Goal: Task Accomplishment & Management: Complete application form

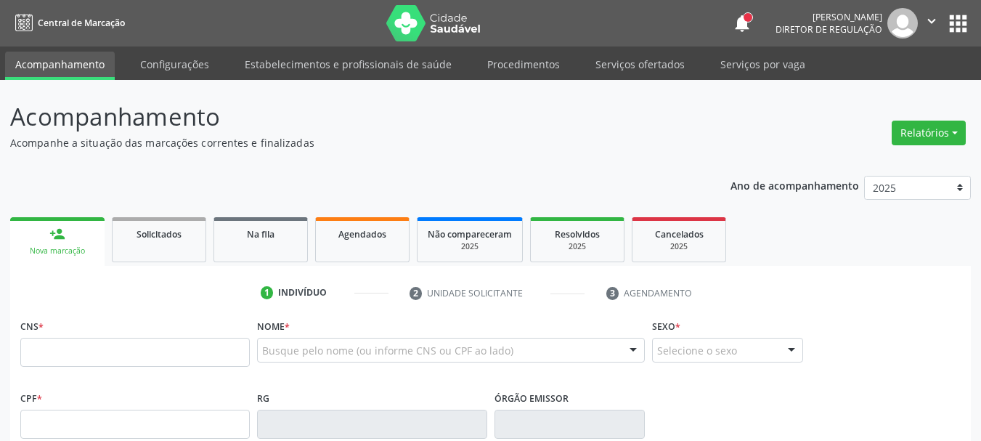
scroll to position [145, 0]
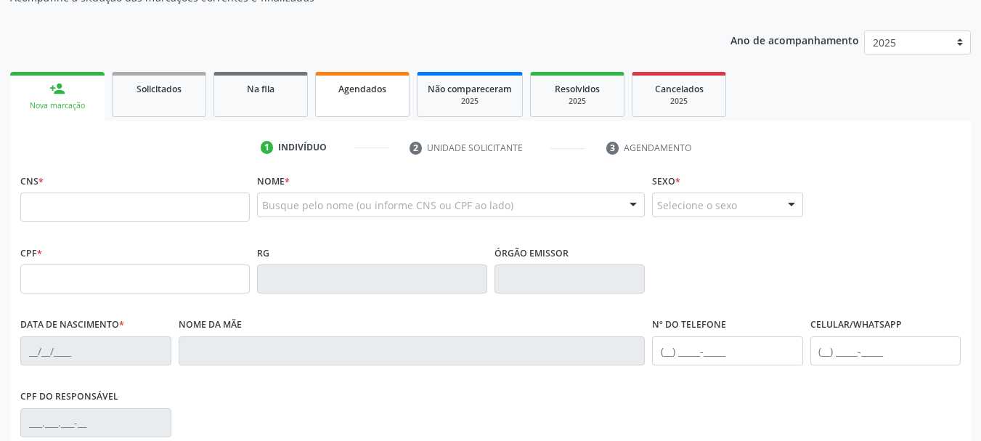
click at [351, 89] on span "Agendados" at bounding box center [362, 89] width 48 height 12
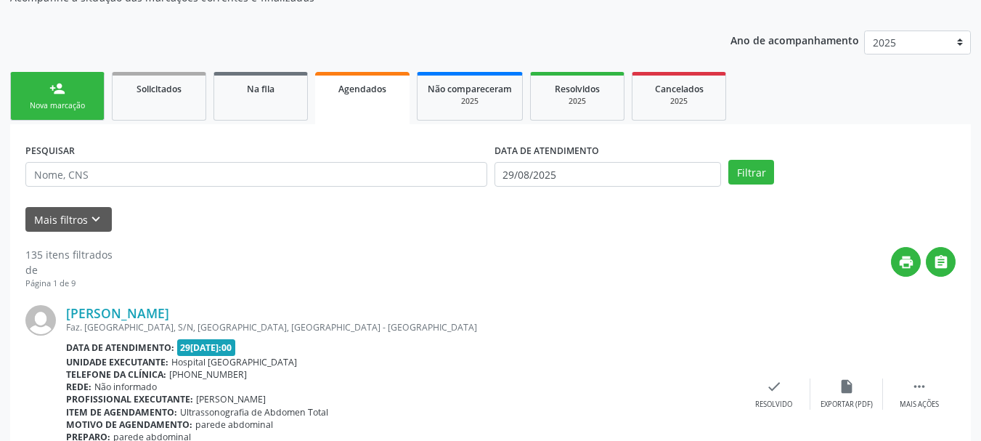
click at [114, 277] on div "print " at bounding box center [534, 268] width 843 height 43
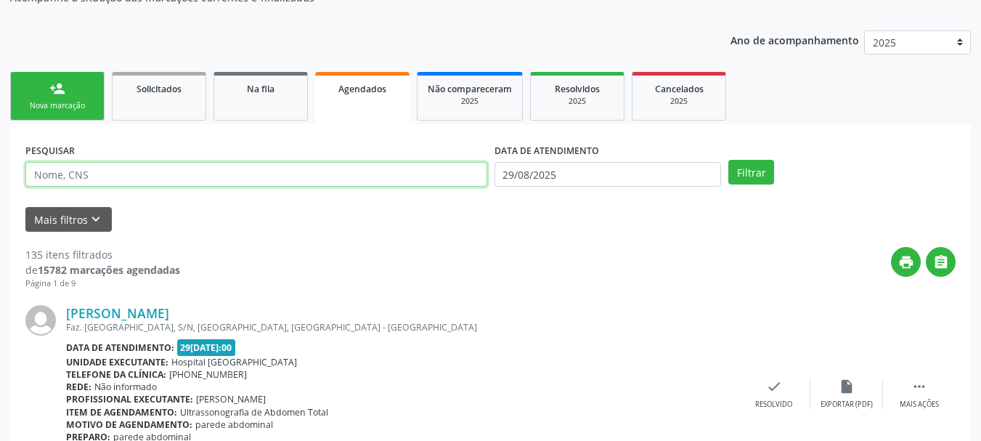
click at [134, 181] on input "text" at bounding box center [256, 174] width 462 height 25
type input "898003403436685"
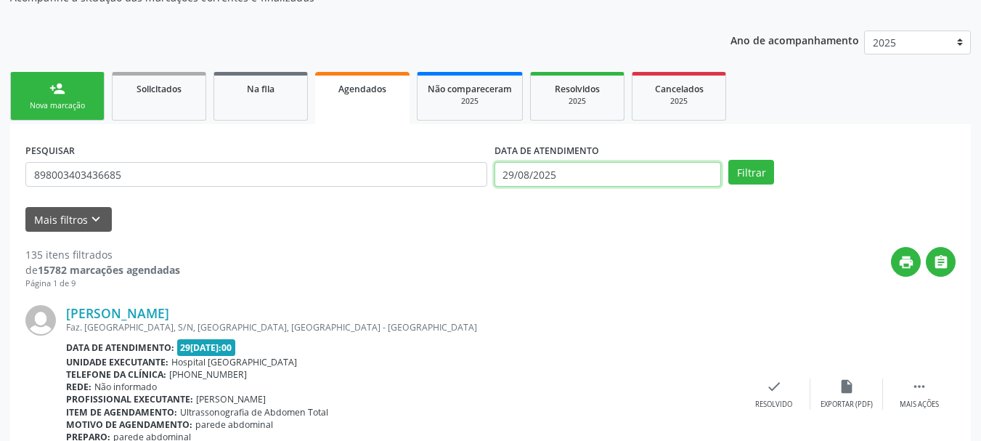
click at [696, 179] on input "29/08/2025" at bounding box center [607, 174] width 227 height 25
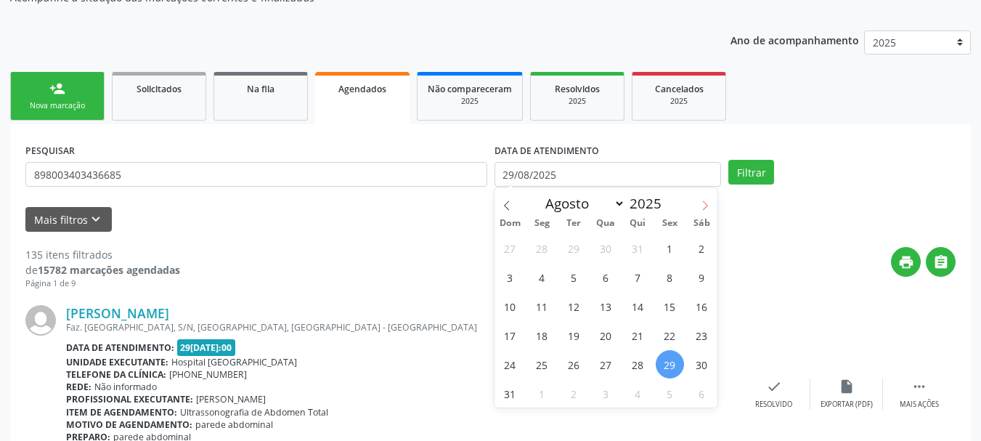
click at [712, 203] on span at bounding box center [705, 200] width 25 height 25
select select "8"
click at [547, 245] on span "1" at bounding box center [542, 248] width 28 height 28
type input "[DATE]"
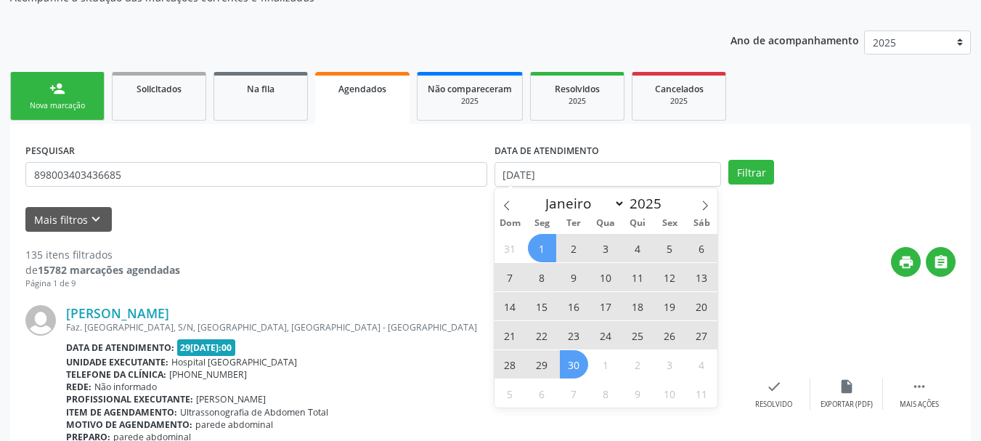
click at [563, 366] on span "30" at bounding box center [574, 364] width 28 height 28
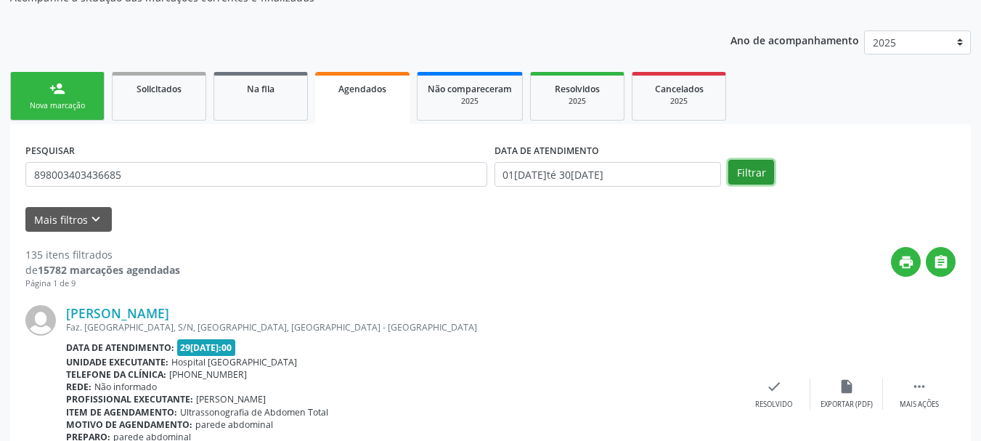
click at [738, 179] on button "Filtrar" at bounding box center [751, 172] width 46 height 25
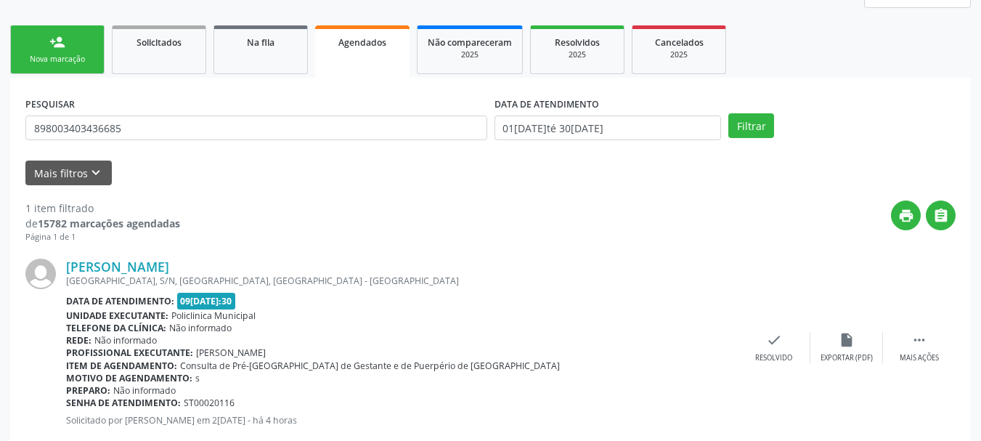
scroll to position [228, 0]
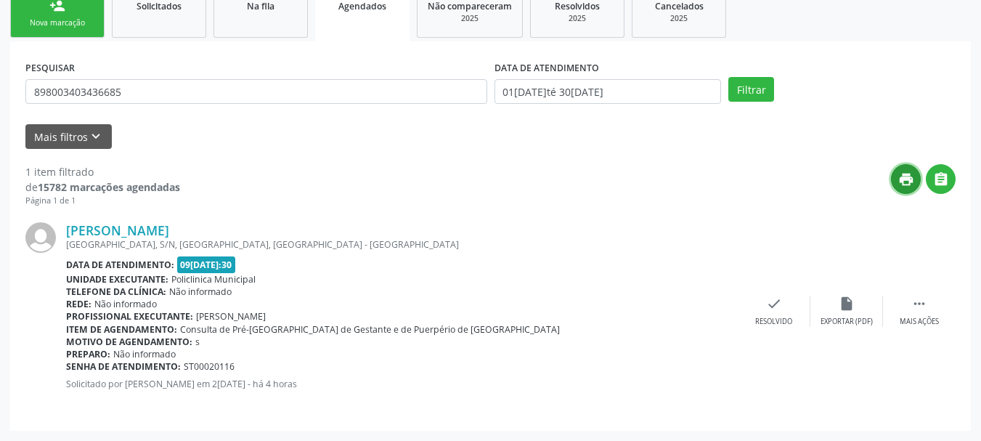
click at [918, 177] on button "print" at bounding box center [906, 179] width 30 height 30
click at [916, 308] on icon "" at bounding box center [919, 303] width 16 height 16
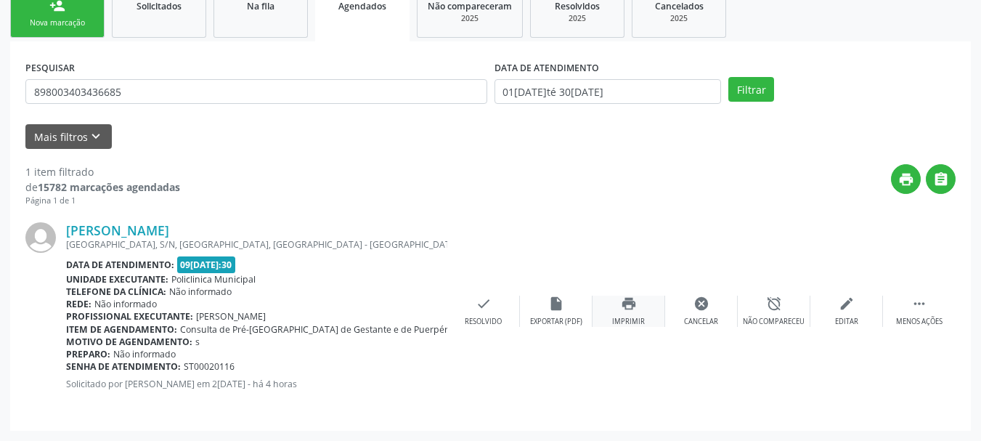
click at [649, 306] on div "print Imprimir" at bounding box center [628, 310] width 73 height 31
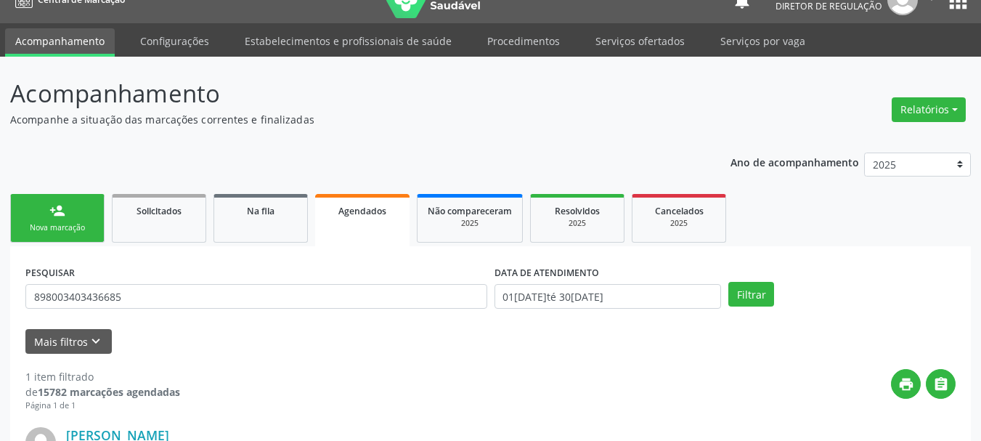
scroll to position [10, 0]
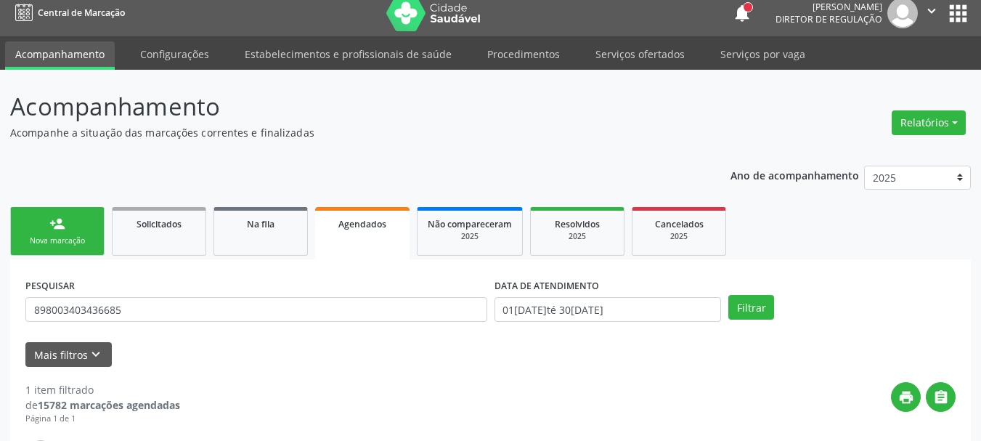
click at [57, 226] on div "person_add" at bounding box center [57, 224] width 16 height 16
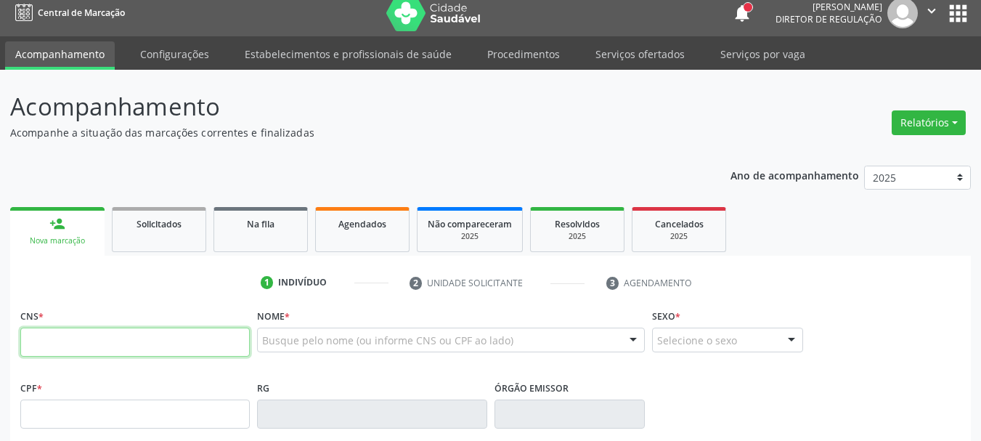
click at [117, 341] on input "text" at bounding box center [134, 341] width 229 height 29
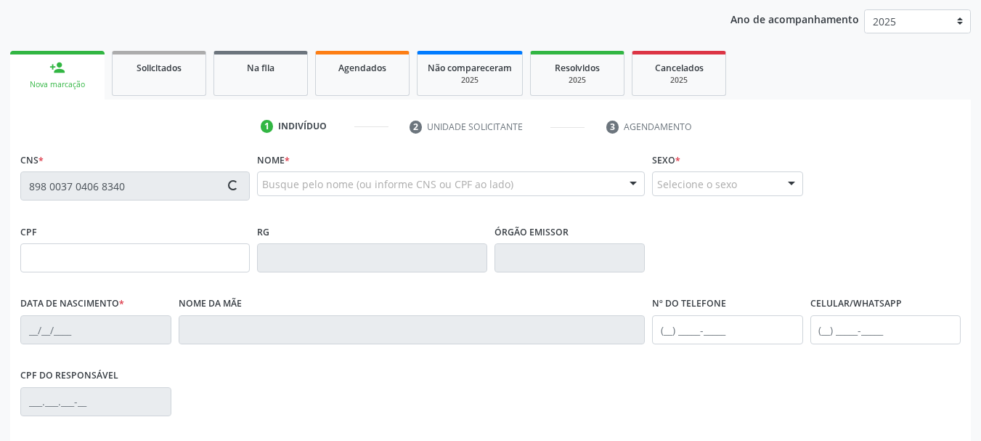
scroll to position [155, 0]
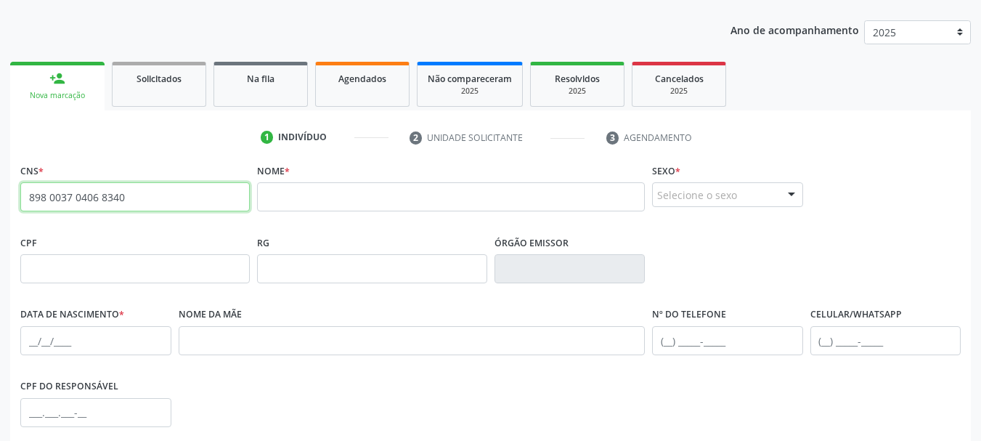
click at [172, 195] on input "898 0037 0406 8340" at bounding box center [134, 196] width 229 height 29
type input "898 0037 0468 3401"
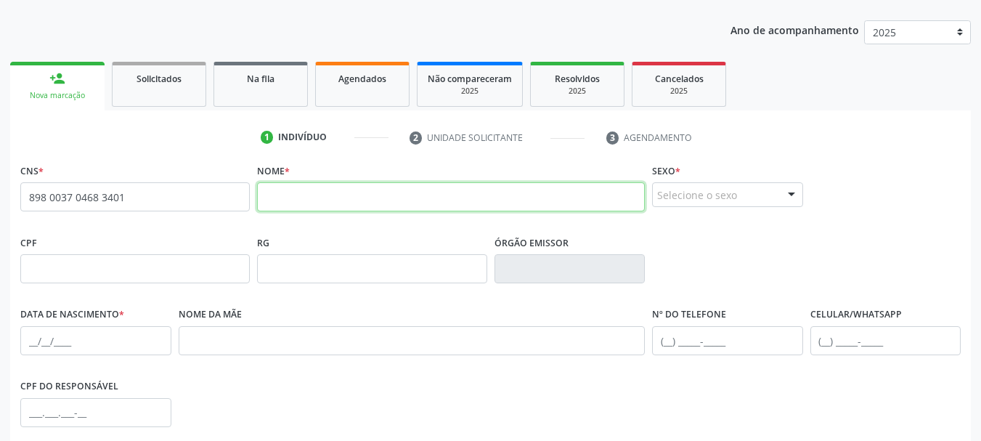
click at [269, 191] on input "text" at bounding box center [451, 196] width 388 height 29
type input "[PERSON_NAME]"
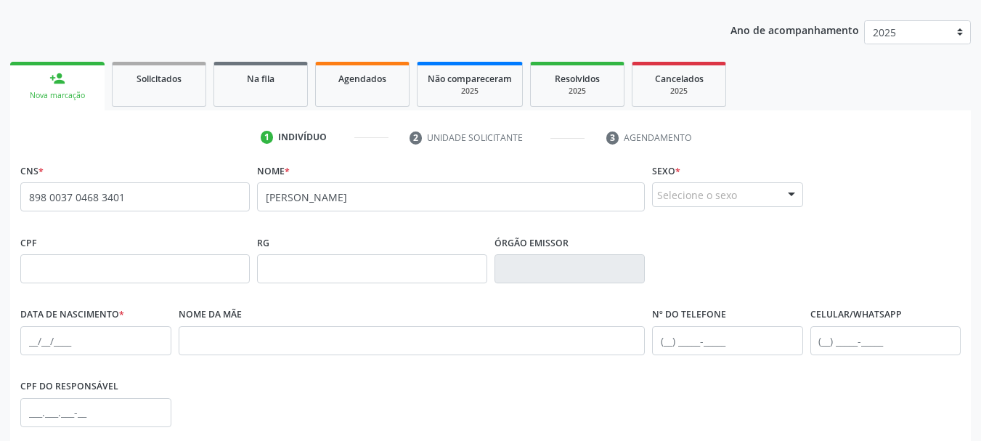
click at [736, 195] on div "Selecione o sexo" at bounding box center [727, 194] width 151 height 25
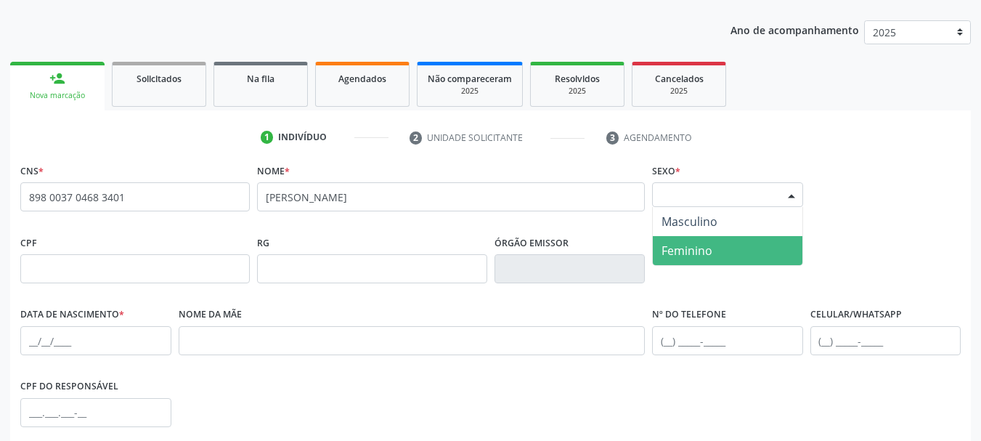
click at [731, 242] on span "Feminino" at bounding box center [728, 250] width 150 height 29
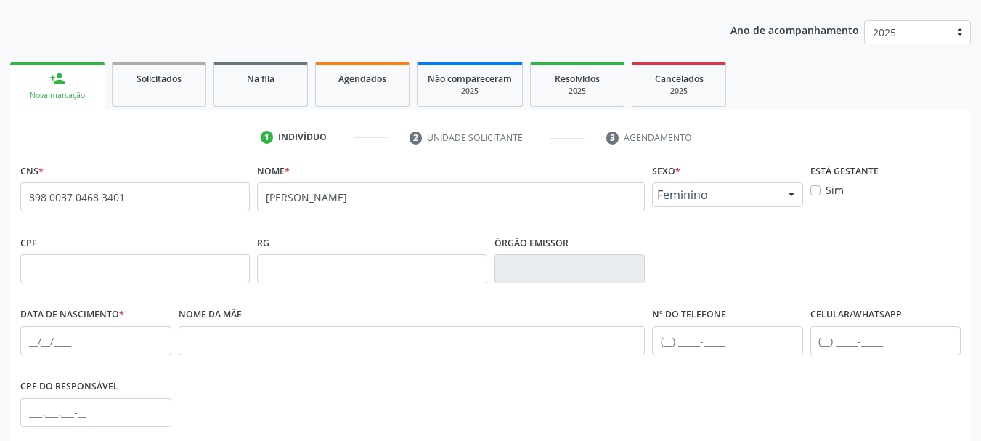
click at [825, 187] on label "Sim" at bounding box center [834, 189] width 18 height 15
click at [817, 187] on input "Sim" at bounding box center [815, 188] width 10 height 13
click at [825, 192] on label "Sim" at bounding box center [834, 189] width 18 height 15
click at [818, 192] on input "Sim" at bounding box center [815, 188] width 10 height 13
checkbox input "false"
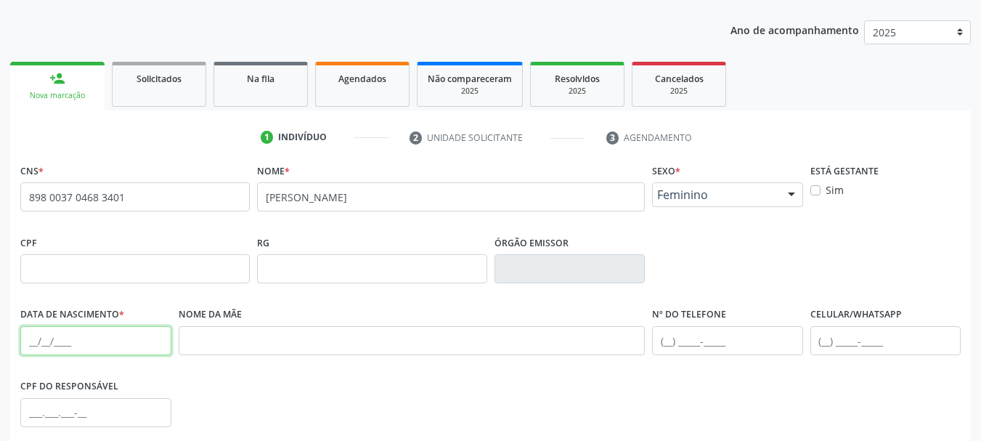
click at [70, 354] on input "text" at bounding box center [95, 340] width 151 height 29
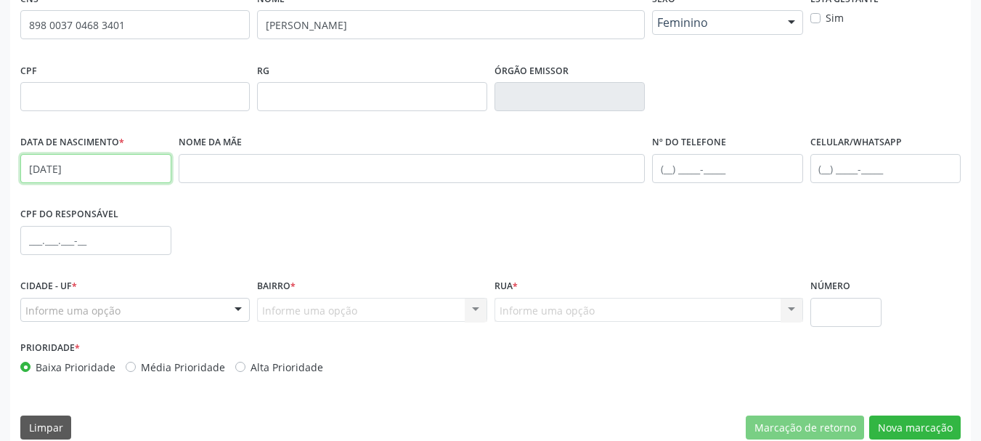
scroll to position [346, 0]
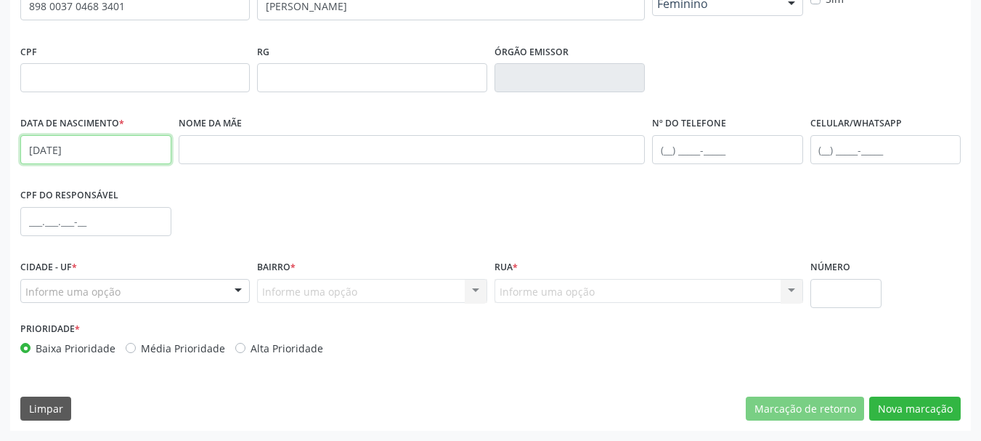
type input "[DATE]"
click at [164, 298] on div "Informe uma opção" at bounding box center [134, 291] width 229 height 25
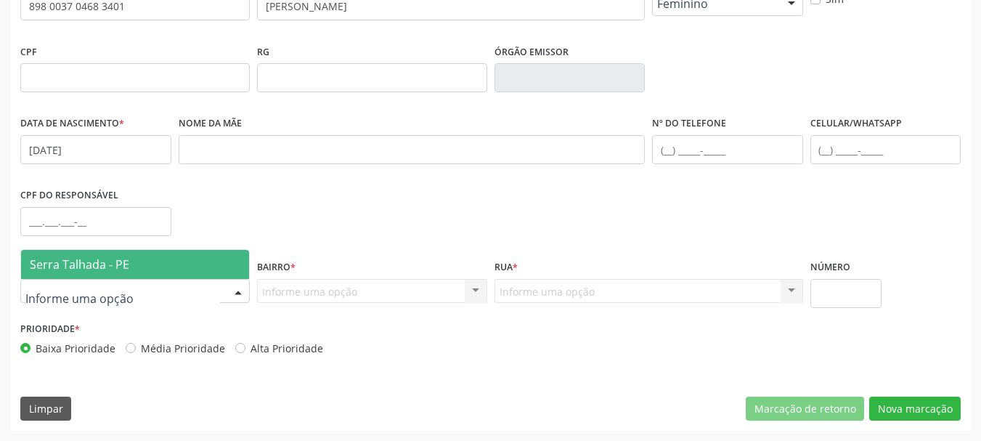
click at [156, 259] on span "Serra Talhada - PE" at bounding box center [135, 264] width 228 height 29
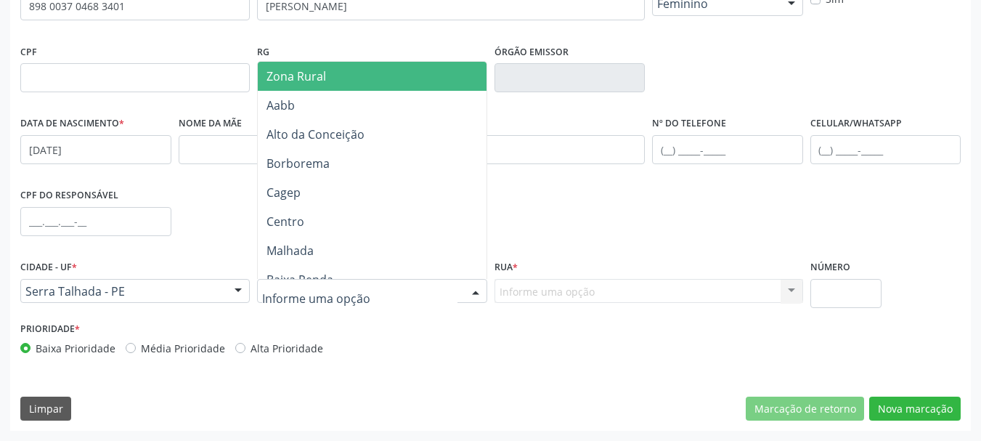
click at [330, 68] on span "Zona Rural" at bounding box center [374, 76] width 233 height 29
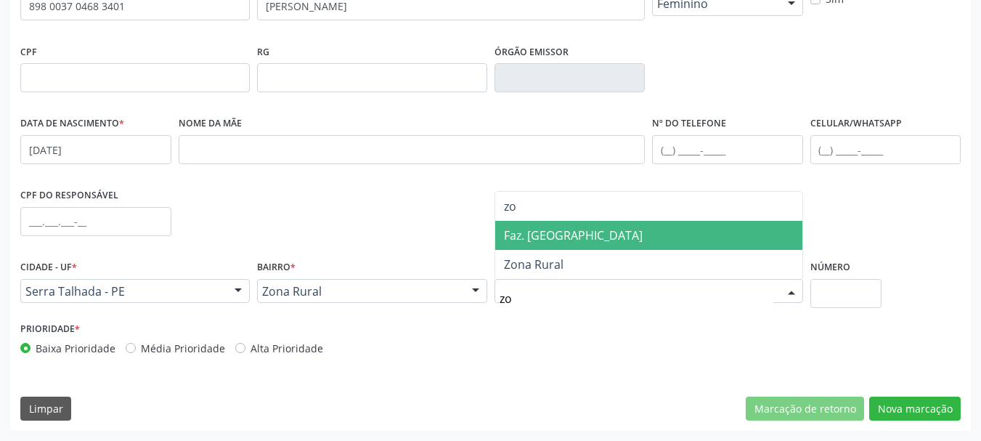
type input "zon"
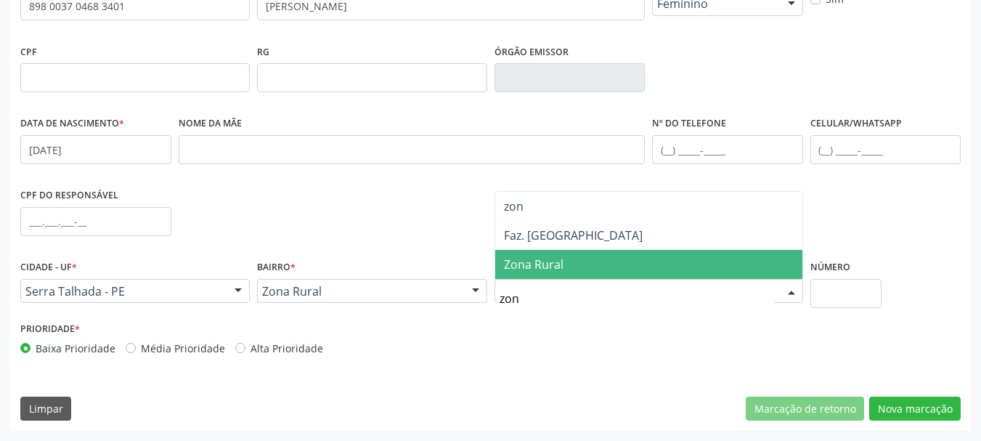
click at [574, 266] on span "Zona Rural" at bounding box center [648, 264] width 307 height 29
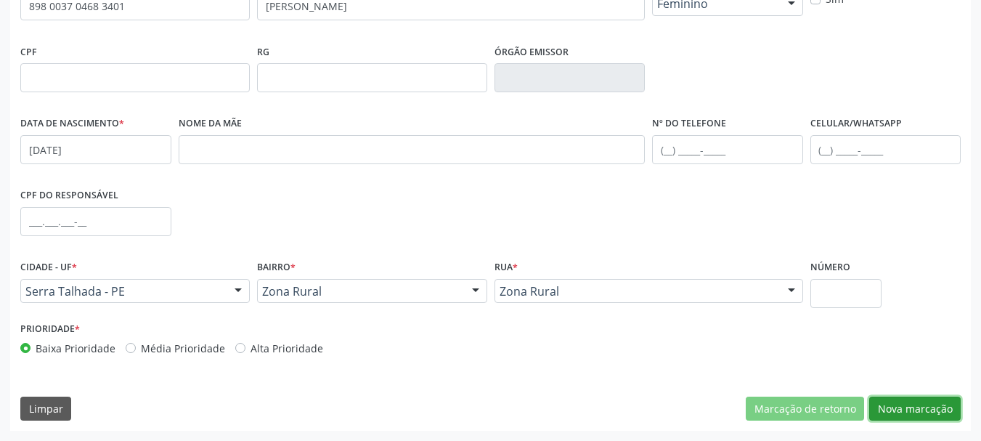
click at [916, 404] on button "Nova marcação" at bounding box center [914, 408] width 91 height 25
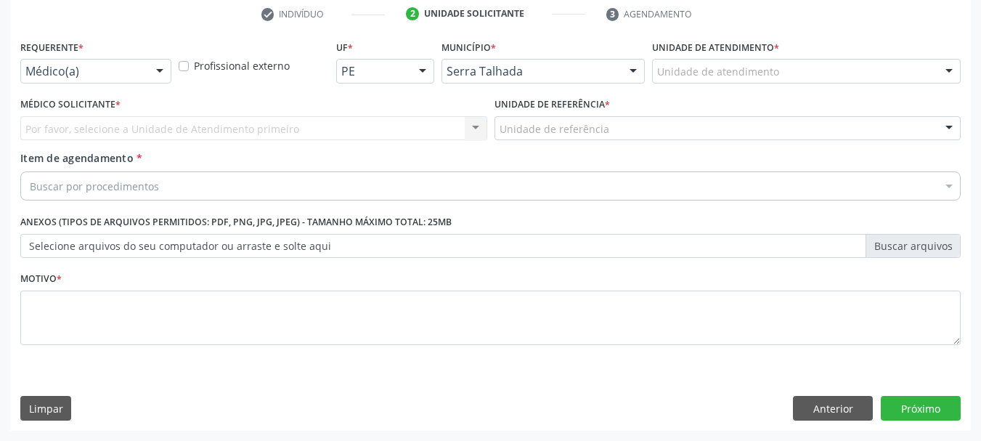
scroll to position [279, 0]
click at [136, 79] on div "Médico(a)" at bounding box center [95, 71] width 151 height 25
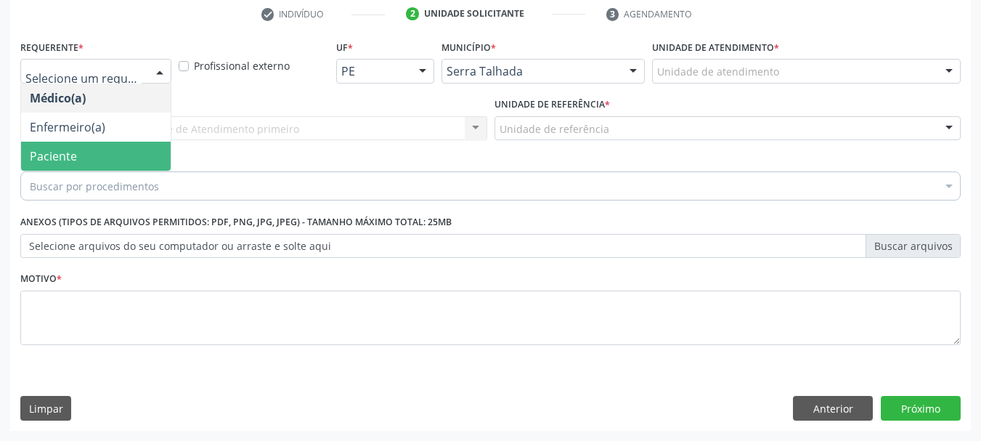
click at [91, 154] on span "Paciente" at bounding box center [96, 156] width 150 height 29
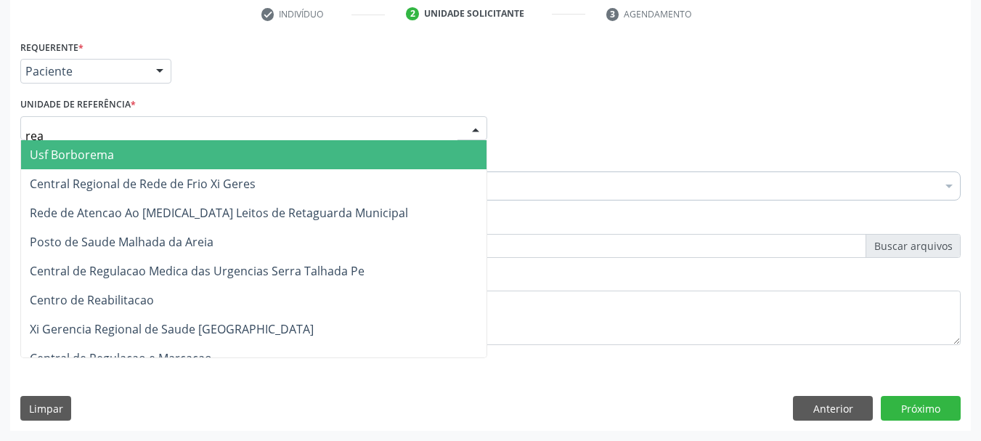
type input "reab"
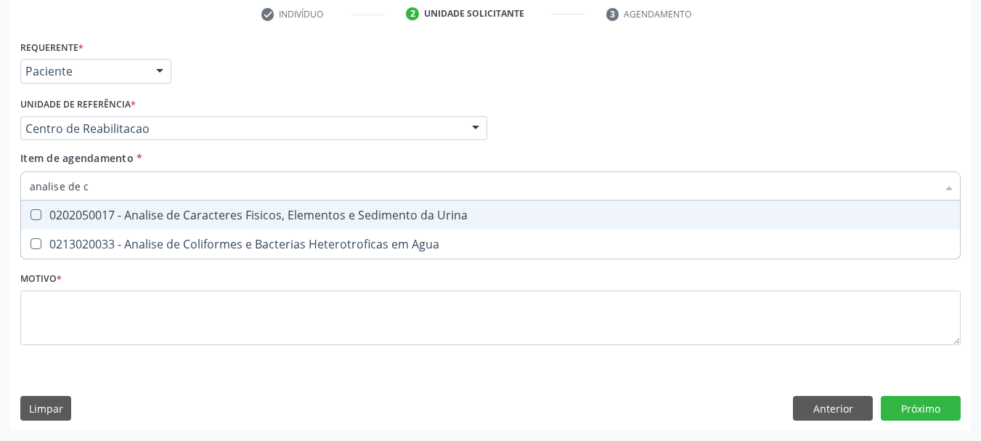
type input "analise de ca"
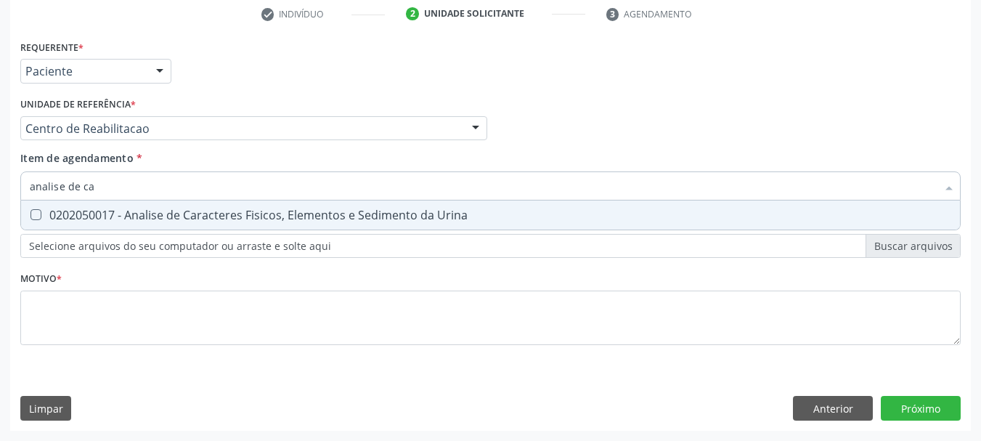
click at [175, 221] on div "0202050017 - Analise de Caracteres Fisicos, Elementos e Sedimento da Urina" at bounding box center [490, 215] width 921 height 12
checkbox Urina "true"
click at [159, 184] on input "analise de ca" at bounding box center [483, 185] width 907 height 29
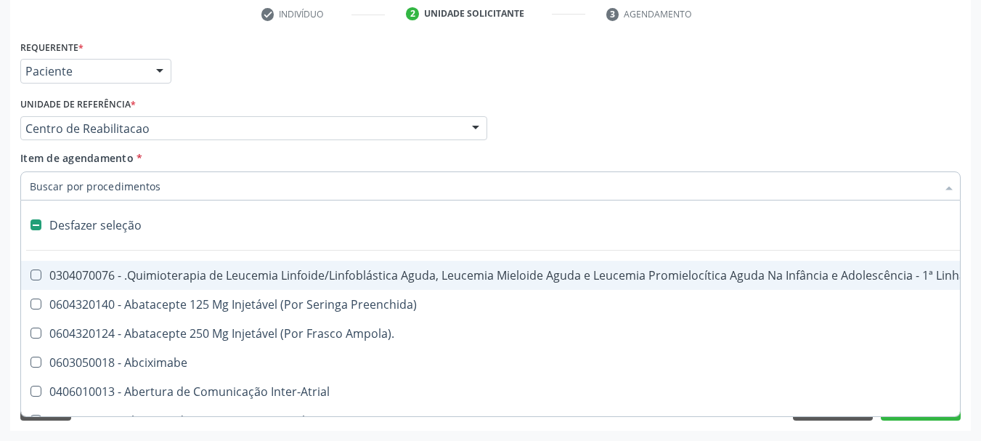
checkbox Manutenção "false"
type input "u"
checkbox Ml\) "true"
checkbox Urina "false"
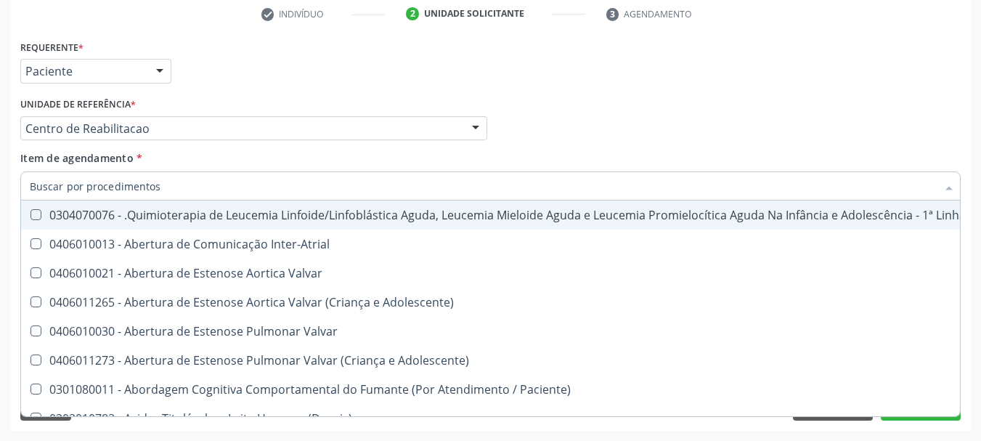
checkbox Urina "false"
checkbox Articulacoes "true"
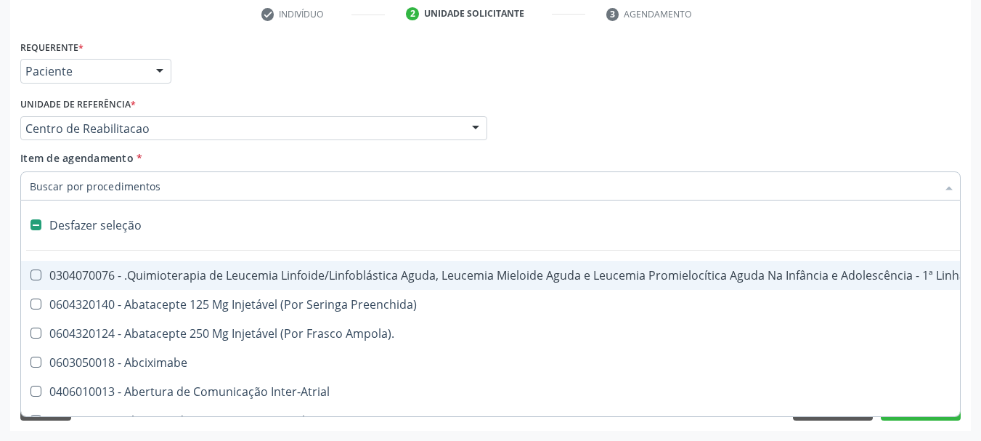
type input "c"
checkbox Punho "true"
checkbox Urina "false"
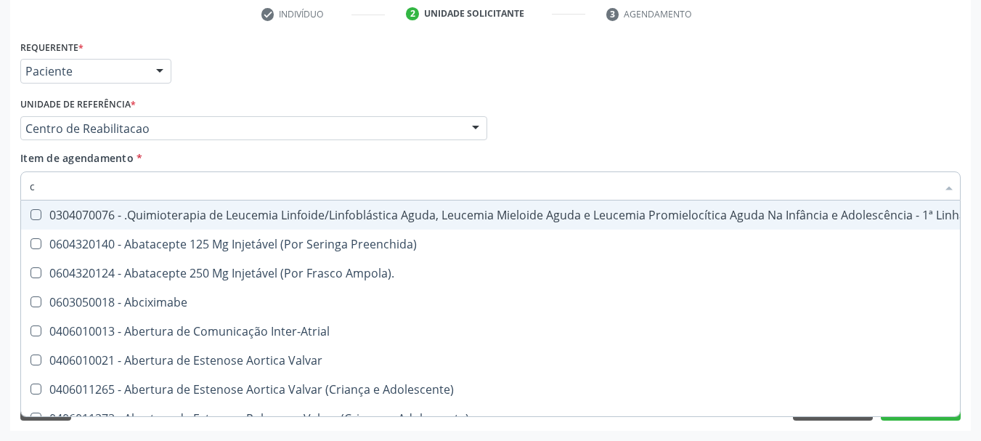
type input "cu"
checkbox Urina "false"
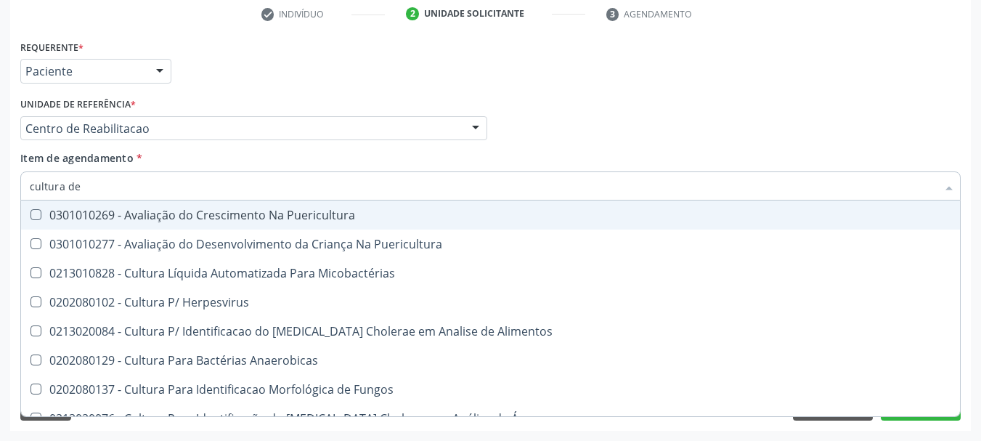
type input "cultura de"
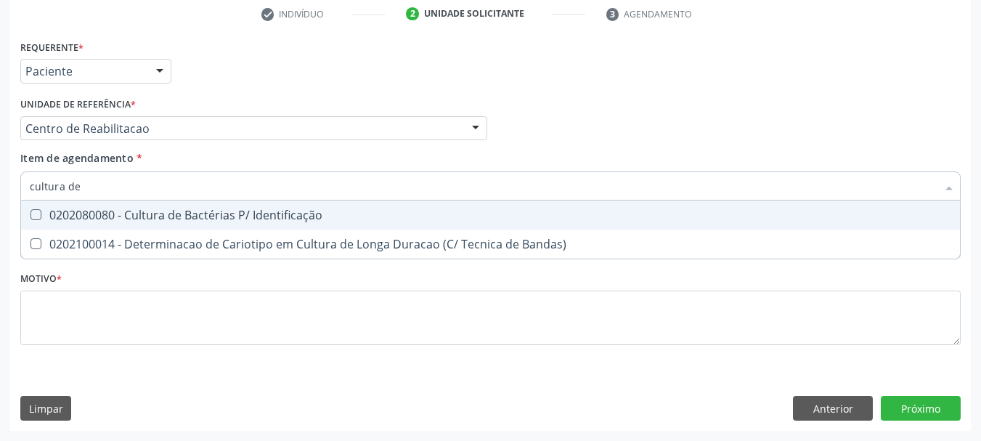
click at [143, 210] on div "0202080080 - Cultura de Bactérias P/ Identificação" at bounding box center [490, 215] width 921 height 12
checkbox Identificação "true"
click at [128, 191] on input "cultura de" at bounding box center [483, 185] width 907 height 29
drag, startPoint x: 128, startPoint y: 191, endPoint x: 126, endPoint y: 182, distance: 9.7
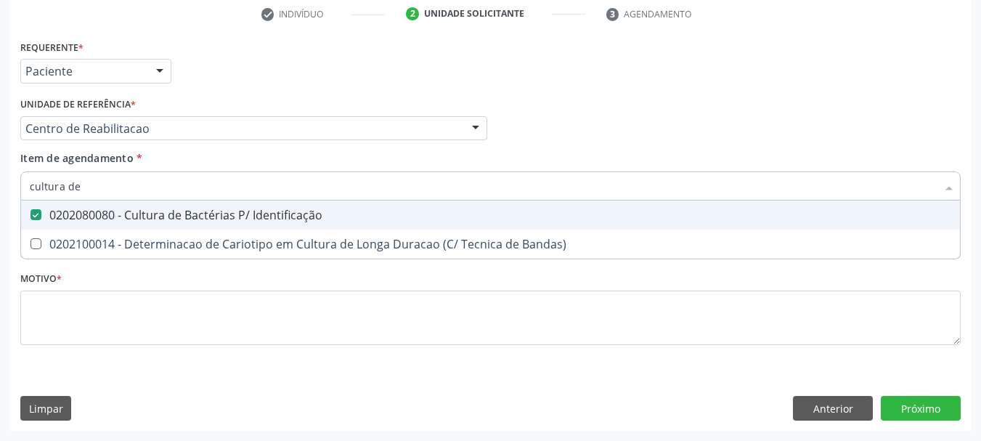
click at [126, 185] on input "cultura de" at bounding box center [483, 185] width 907 height 29
checkbox Identificação "false"
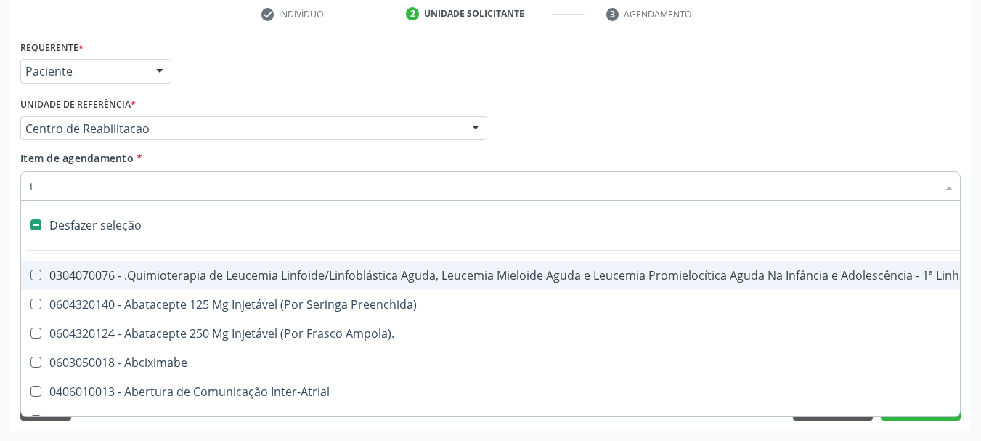
type input "to"
checkbox Arterial "true"
checkbox Reto "false"
checkbox Urina "false"
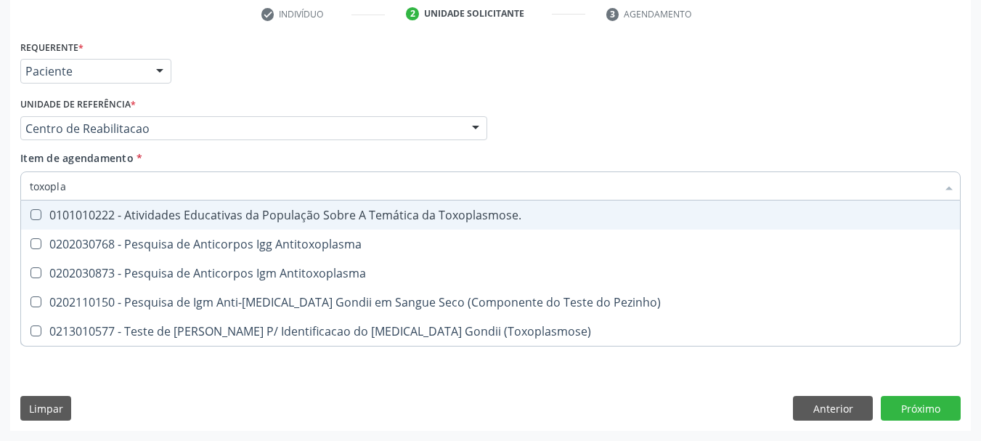
type input "toxoplas"
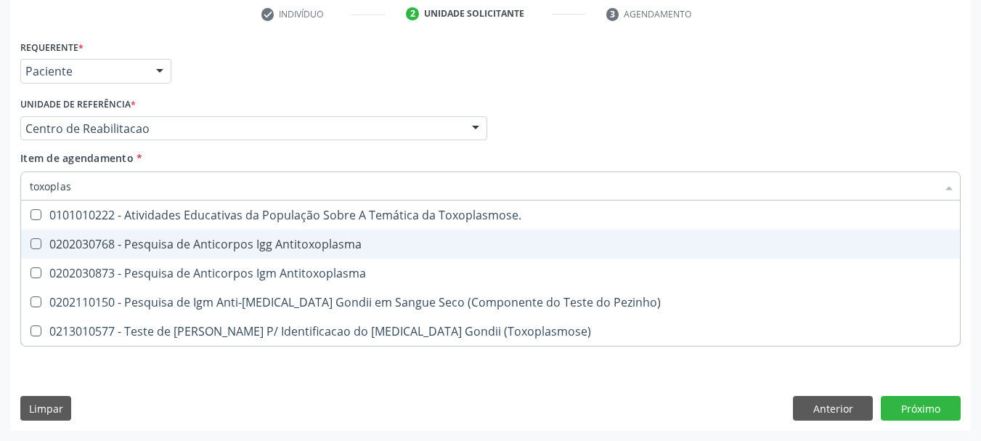
click at [147, 242] on div "0202030768 - Pesquisa de Anticorpos Igg Antitoxoplasma" at bounding box center [490, 244] width 921 height 12
checkbox Antitoxoplasma "true"
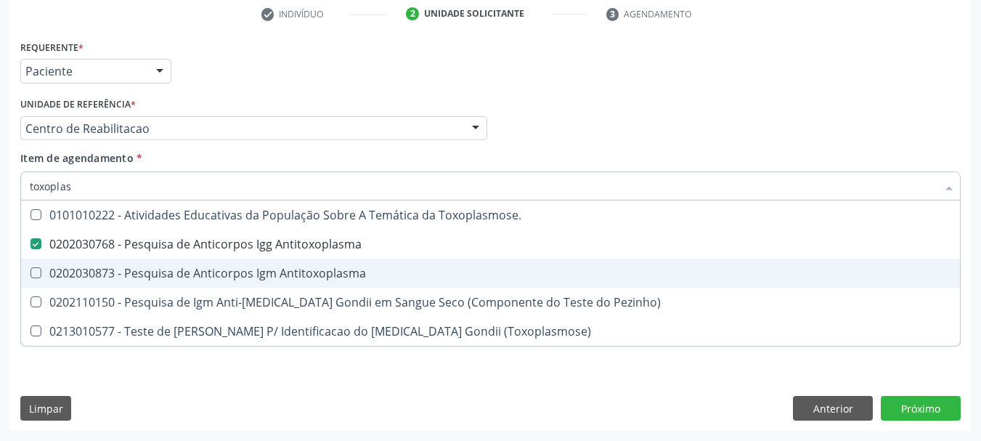
click at [147, 264] on span "0202030873 - Pesquisa de Anticorpos Igm Antitoxoplasma" at bounding box center [490, 272] width 939 height 29
checkbox Antitoxoplasma "true"
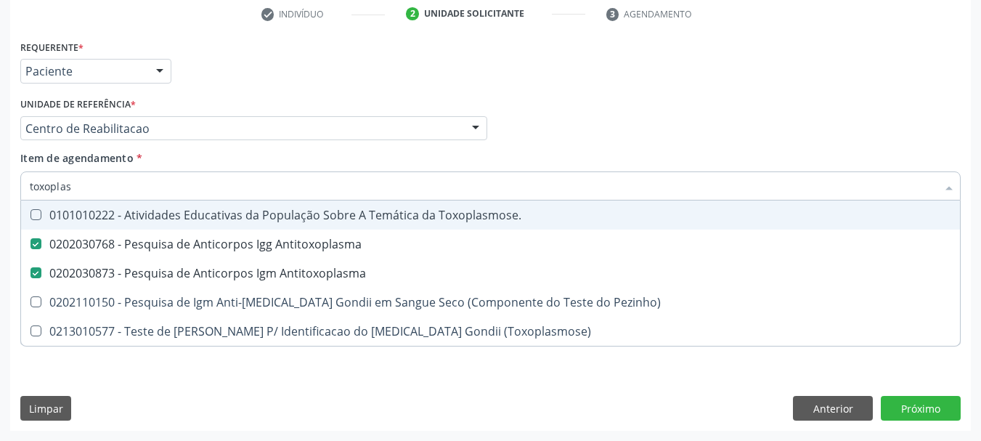
click at [127, 197] on input "toxoplas" at bounding box center [483, 185] width 907 height 29
checkbox Antitoxoplasma "false"
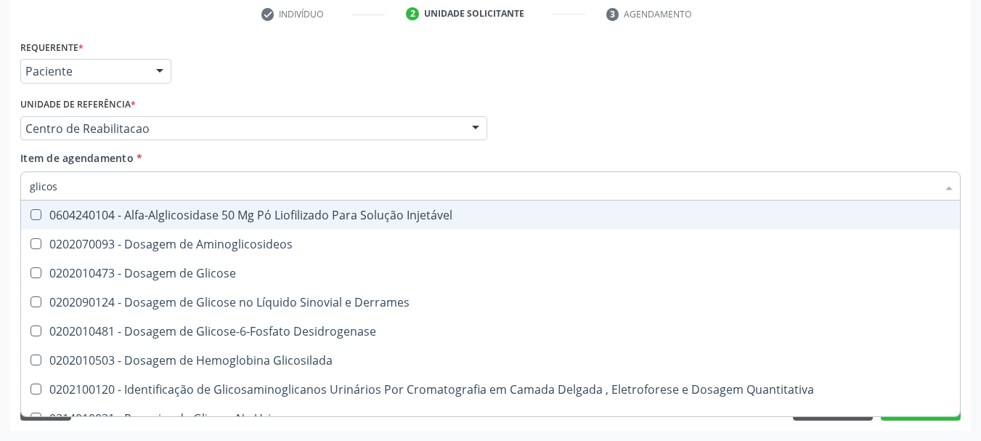
type input "glicose"
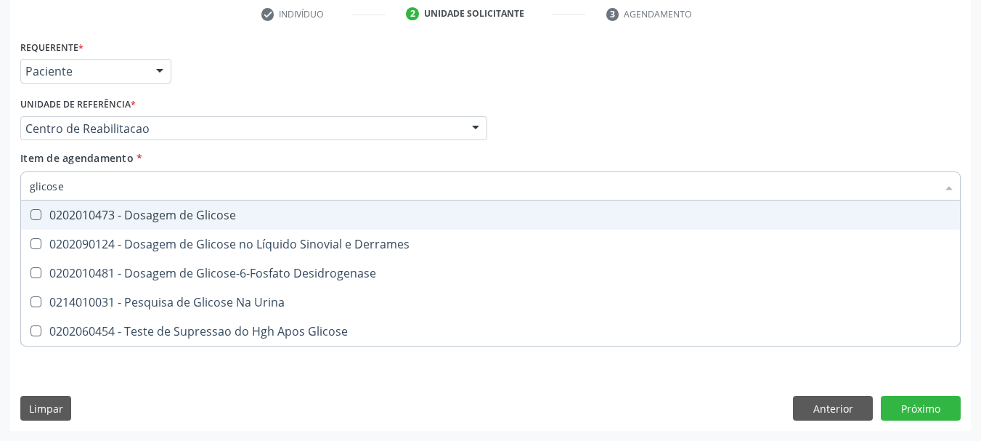
click at [139, 212] on div "0202010473 - Dosagem de Glicose" at bounding box center [490, 215] width 921 height 12
checkbox Glicose "true"
click at [192, 166] on div "Item de agendamento * glicose Desfazer seleção 0202010473 - Dosagem de Glicose …" at bounding box center [490, 173] width 940 height 46
checkbox Derrames "true"
checkbox Desidrogenase "true"
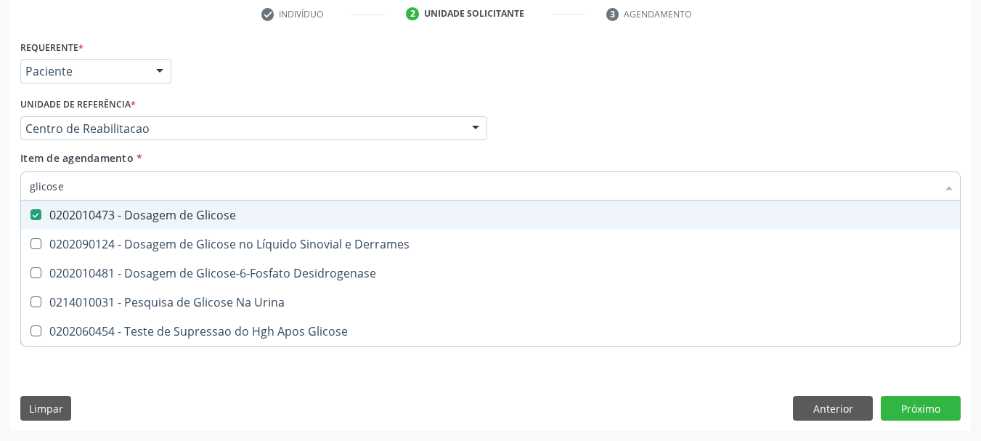
checkbox Urina "true"
checkbox Glicose "true"
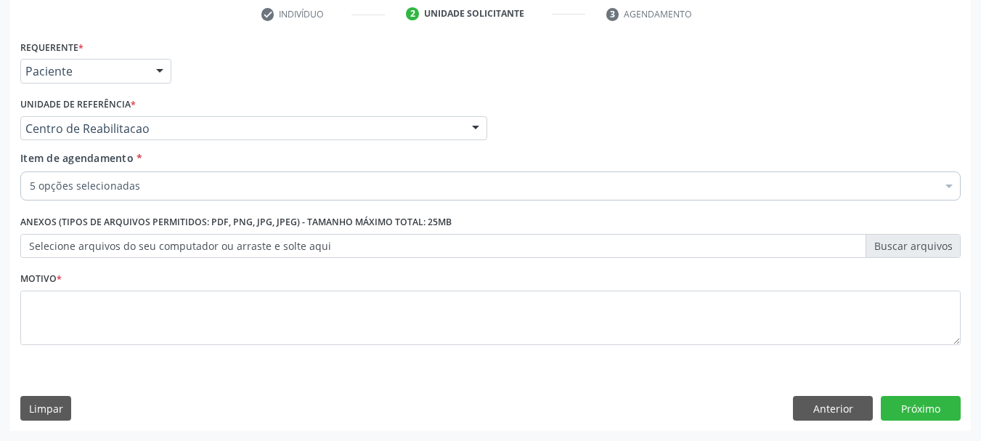
click at [160, 177] on div "5 opções selecionadas" at bounding box center [490, 185] width 940 height 29
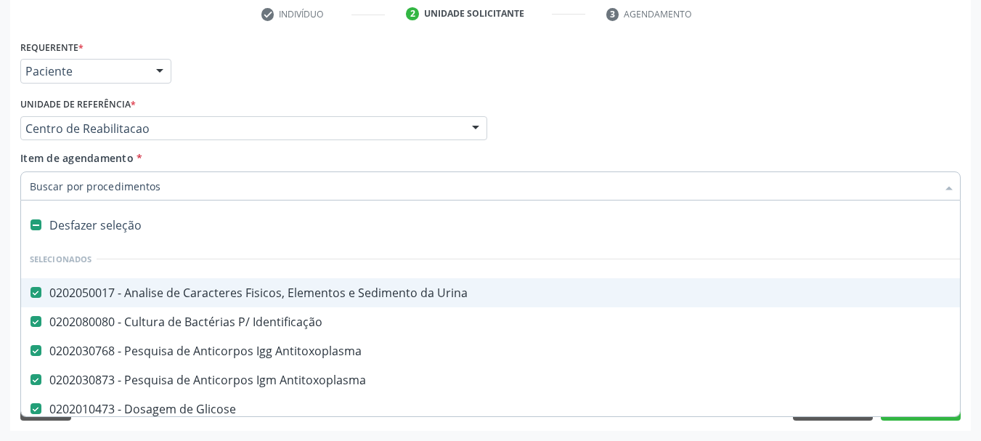
scroll to position [73, 0]
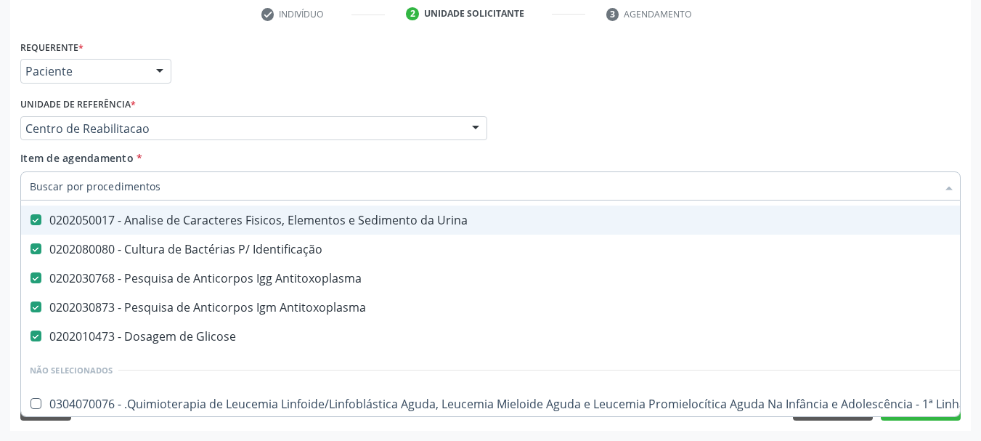
click at [544, 110] on div "Médico Solicitante Por favor, selecione a Unidade de Atendimento primeiro Nenhu…" at bounding box center [490, 122] width 947 height 57
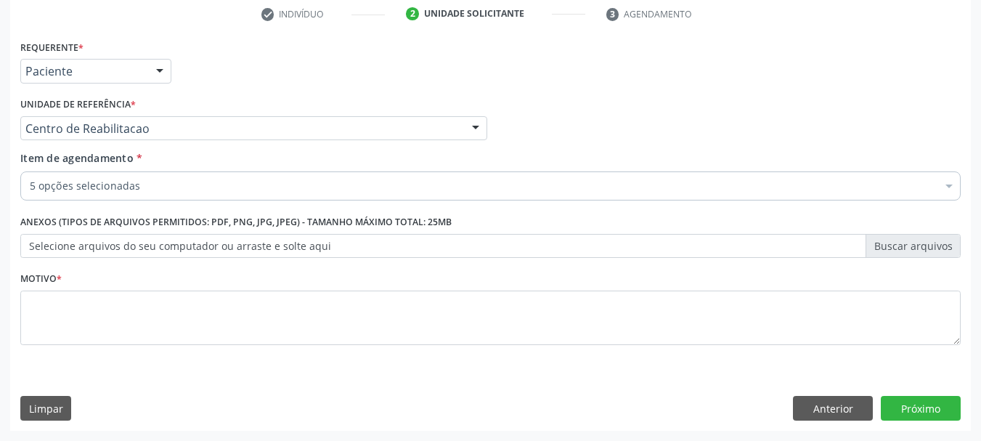
scroll to position [0, 0]
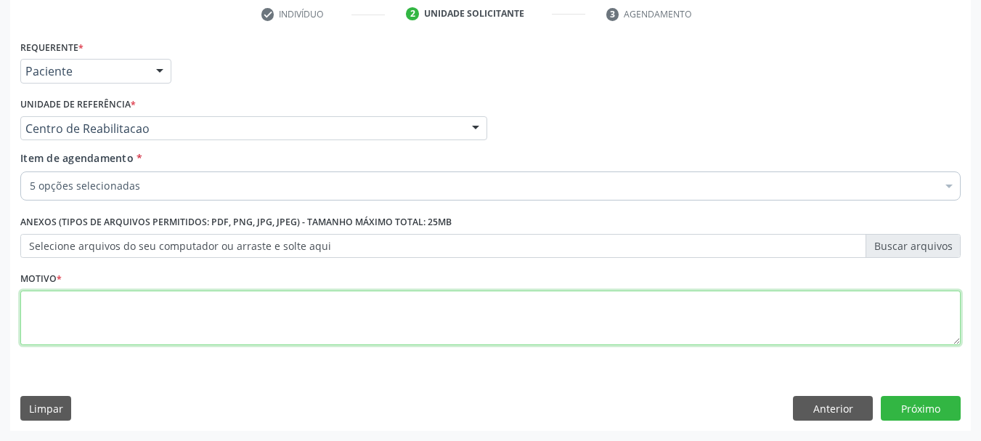
click at [184, 328] on textarea at bounding box center [490, 317] width 940 height 55
type textarea "."
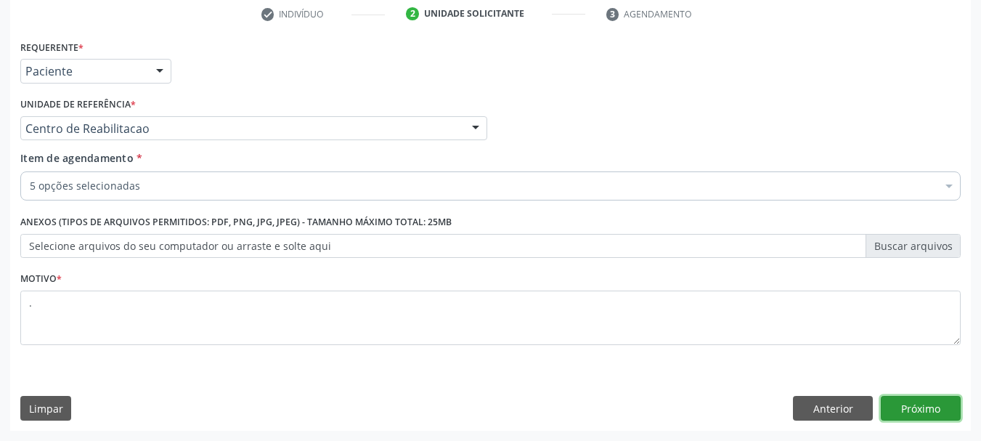
click at [934, 401] on button "Próximo" at bounding box center [921, 408] width 80 height 25
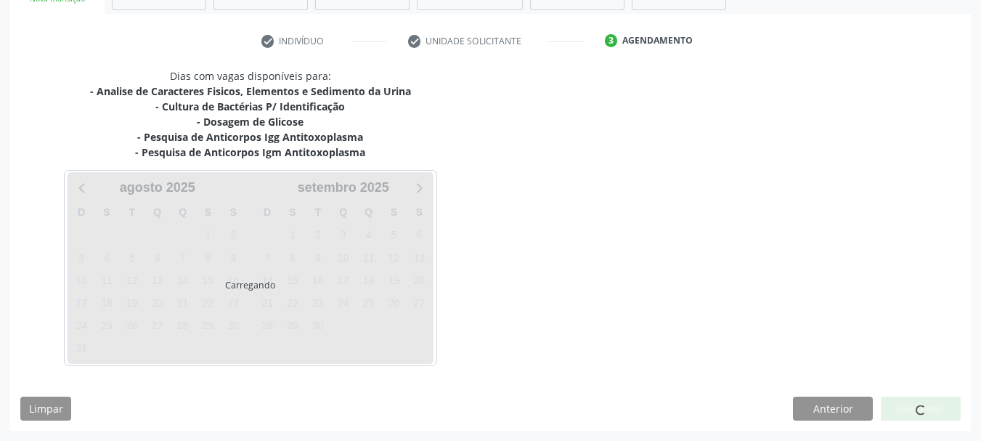
scroll to position [252, 0]
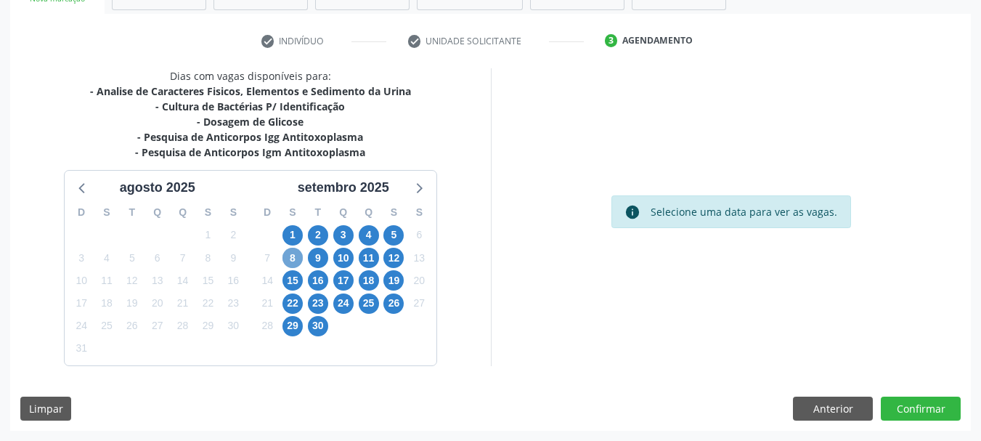
click at [298, 259] on span "8" at bounding box center [292, 258] width 20 height 20
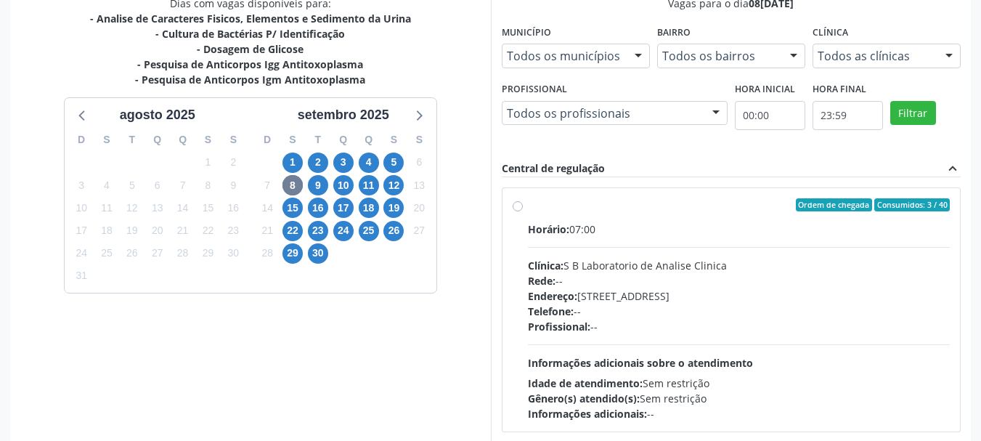
click at [652, 303] on div "Telefone: --" at bounding box center [739, 310] width 423 height 15
click at [523, 211] on input "Ordem de chegada Consumidos: 3 / 40 Horário: 07:00 Clínica: S B Laboratorio de …" at bounding box center [518, 204] width 10 height 13
radio input "true"
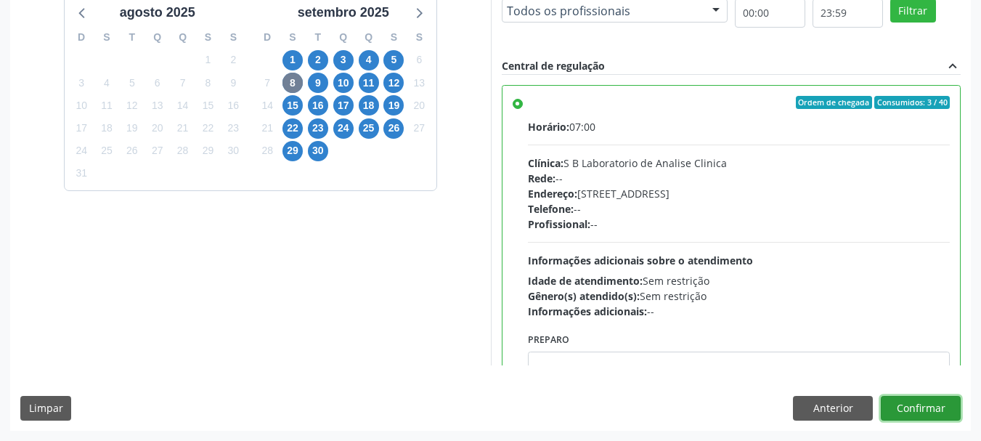
click at [947, 411] on button "Confirmar" at bounding box center [921, 408] width 80 height 25
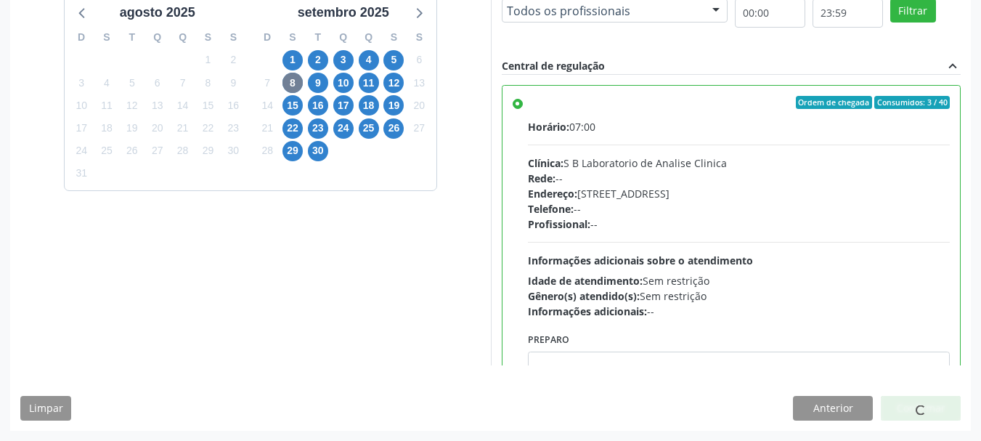
scroll to position [38, 0]
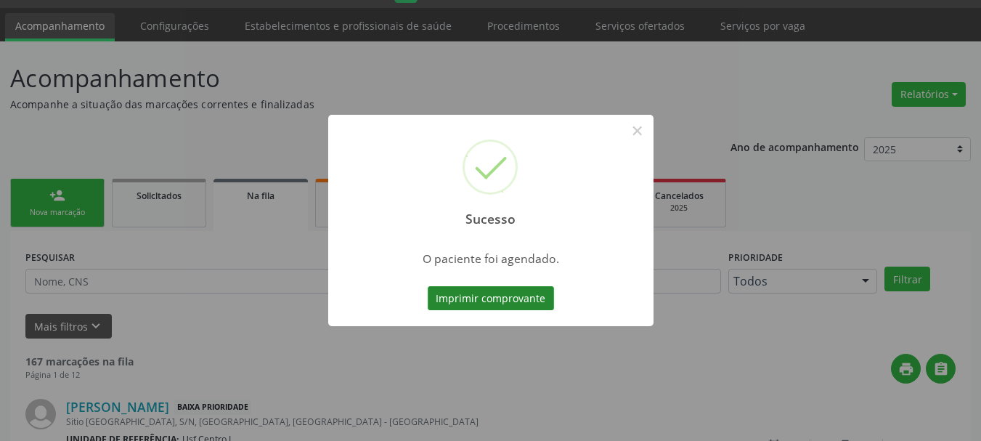
click at [505, 295] on button "Imprimir comprovante" at bounding box center [491, 298] width 126 height 25
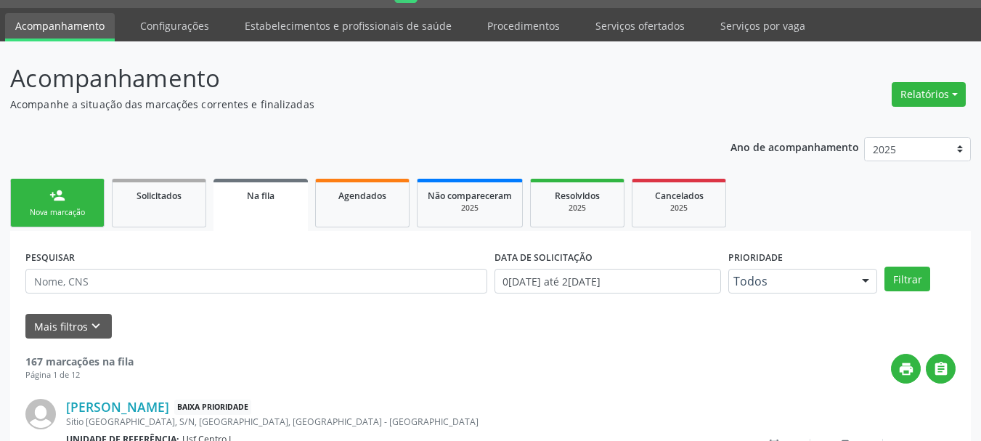
click at [51, 203] on div "person_add" at bounding box center [57, 195] width 16 height 16
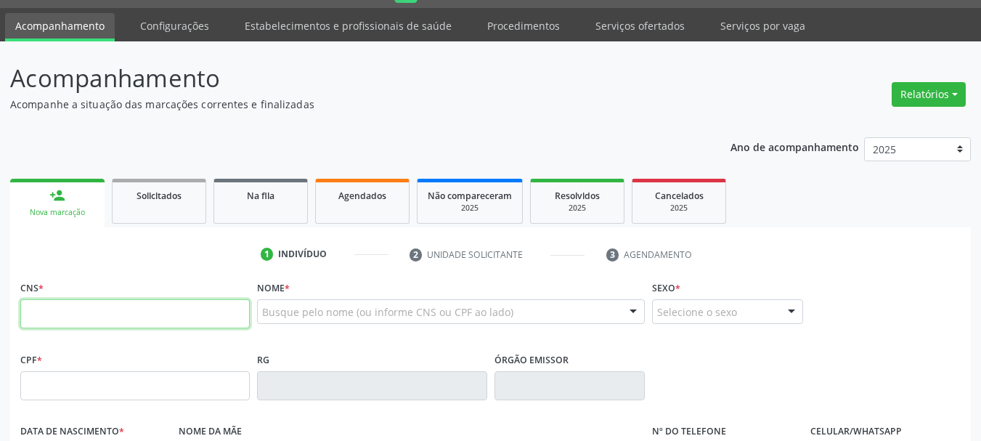
click at [121, 309] on input "text" at bounding box center [134, 313] width 229 height 29
type input "704 8060 4726 0144"
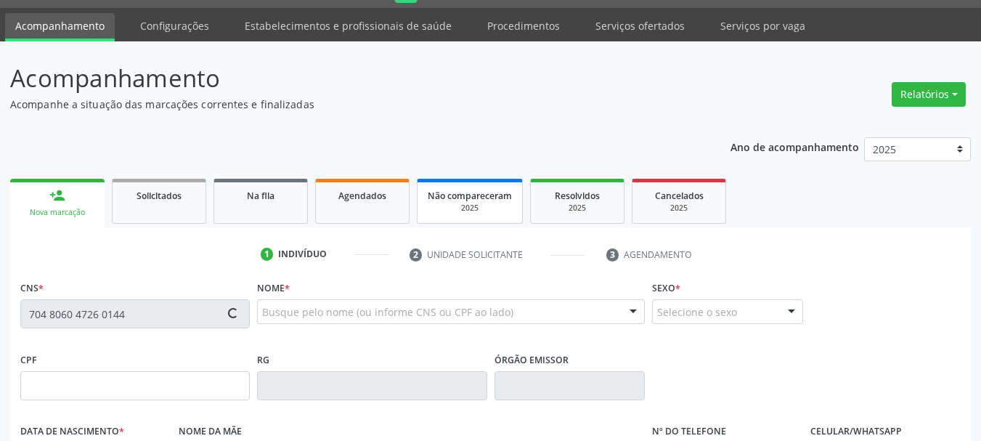
type input "360.805.218-65"
type input "[DATE]"
type input "[PERSON_NAME]"
type input "[PHONE_NUMBER]"
type input "709.443.204-65"
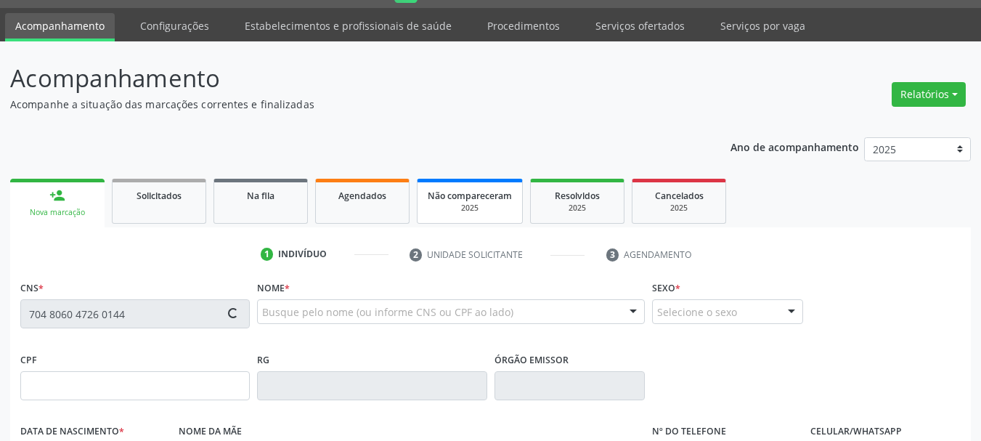
type input "S/N"
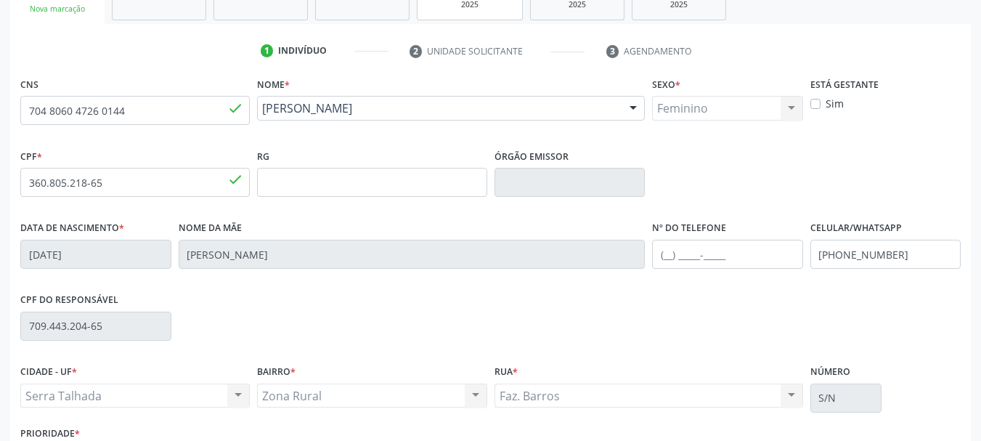
scroll to position [256, 0]
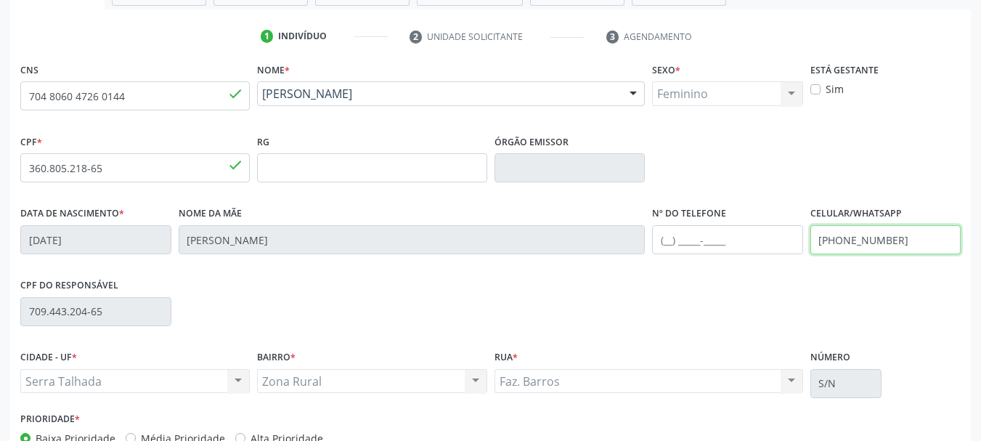
click at [894, 240] on input "[PHONE_NUMBER]" at bounding box center [885, 239] width 151 height 29
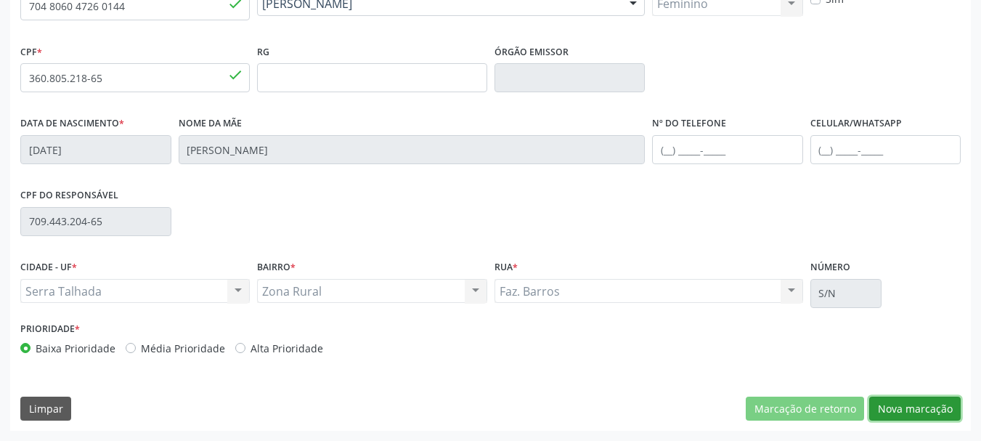
click at [911, 404] on button "Nova marcação" at bounding box center [914, 408] width 91 height 25
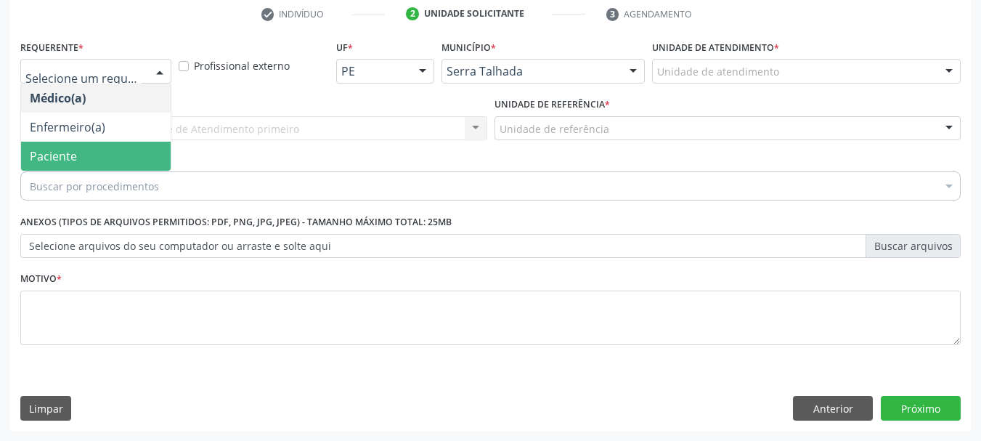
click at [91, 147] on span "Paciente" at bounding box center [96, 156] width 150 height 29
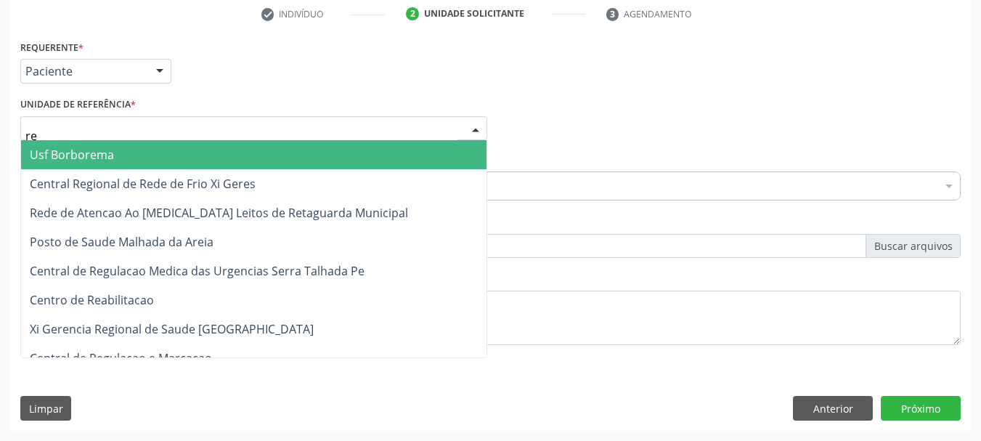
type input "rea"
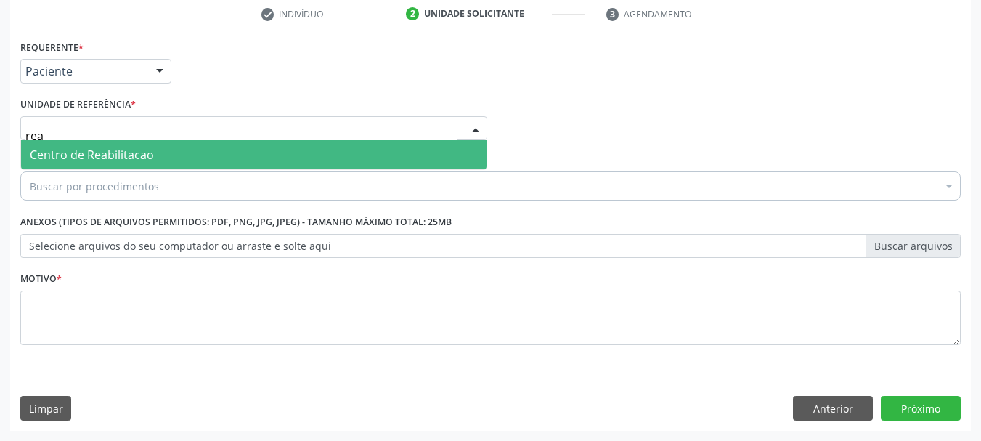
click at [95, 155] on span "Centro de Reabilitacao" at bounding box center [92, 155] width 124 height 16
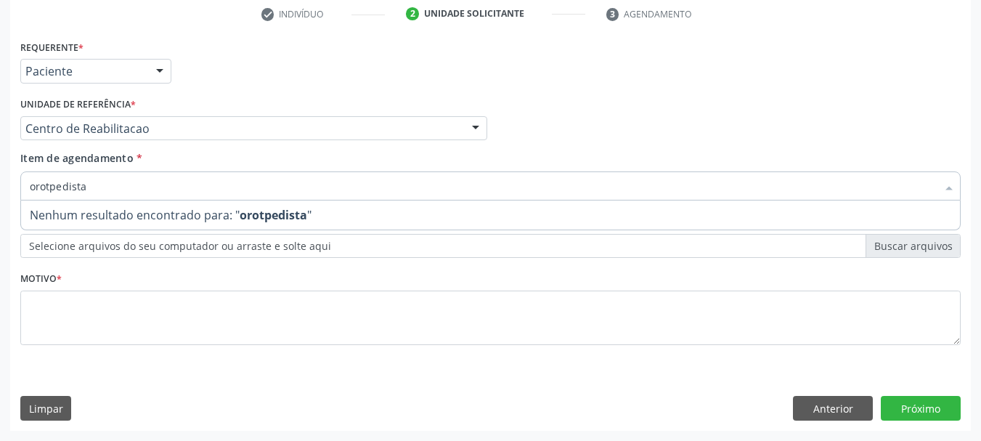
click at [41, 190] on input "orotpedista" at bounding box center [483, 185] width 907 height 29
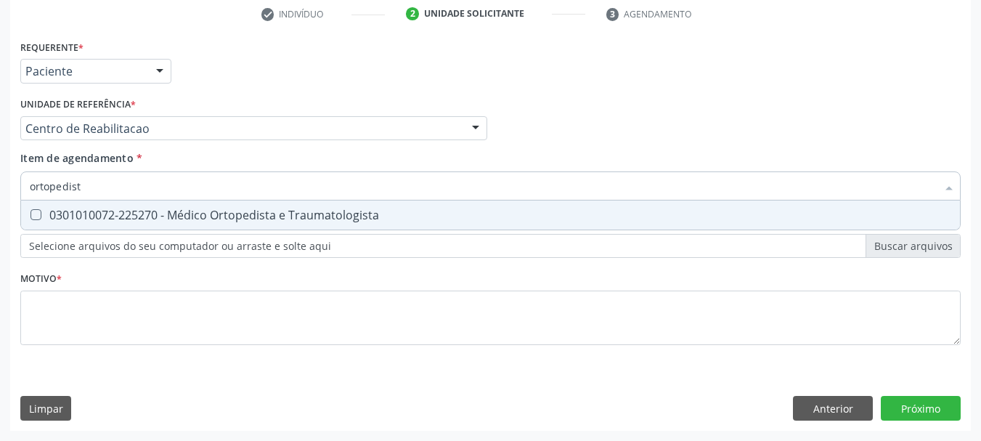
type input "ortopedista"
click at [52, 209] on div "0301010072-225270 - Médico Ortopedista e Traumatologista" at bounding box center [490, 215] width 921 height 12
checkbox Traumatologista "true"
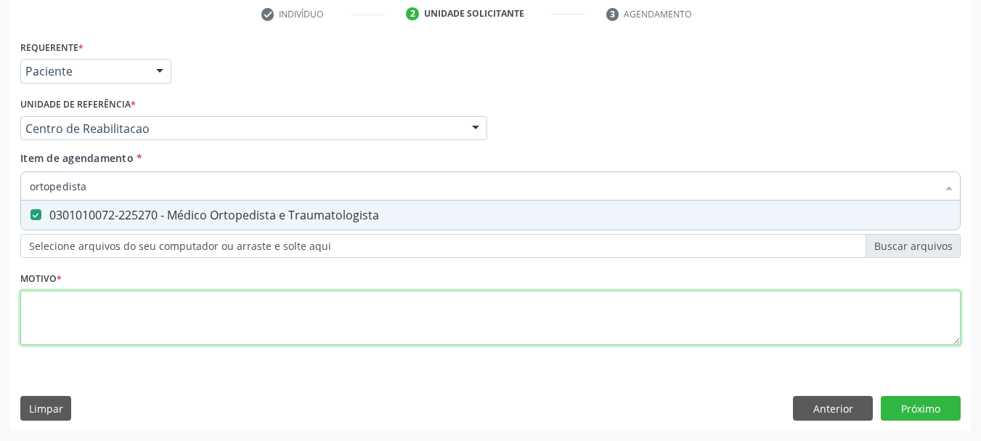
click at [71, 325] on div "Requerente * Paciente Médico(a) Enfermeiro(a) Paciente Nenhum resultado encontr…" at bounding box center [490, 200] width 940 height 329
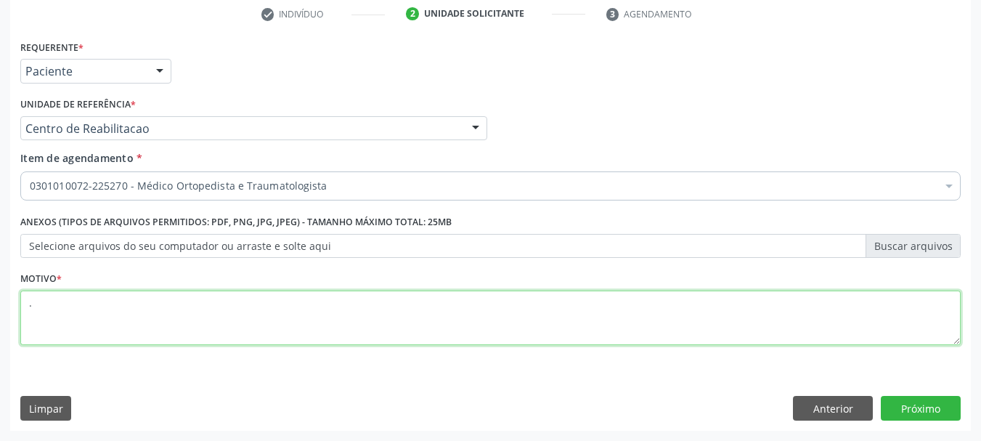
type textarea "."
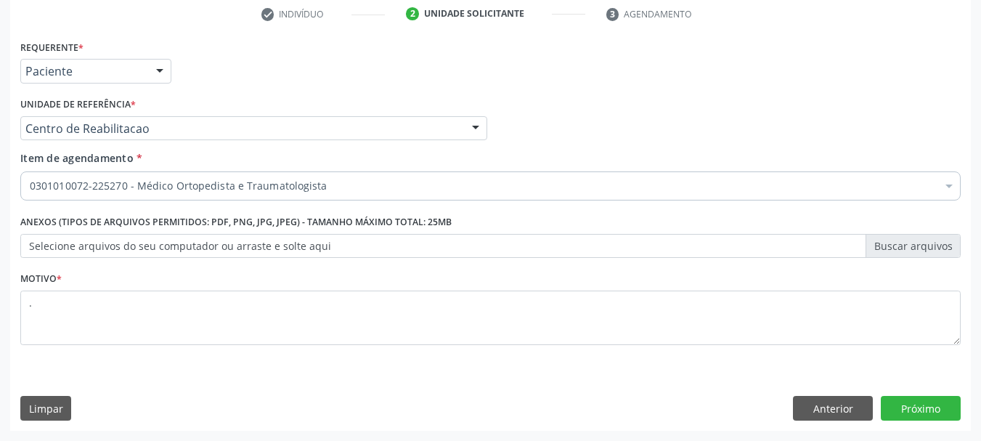
click at [963, 415] on div "Requerente * Paciente Médico(a) Enfermeiro(a) Paciente Nenhum resultado encontr…" at bounding box center [490, 233] width 961 height 394
click at [948, 411] on button "Próximo" at bounding box center [921, 408] width 80 height 25
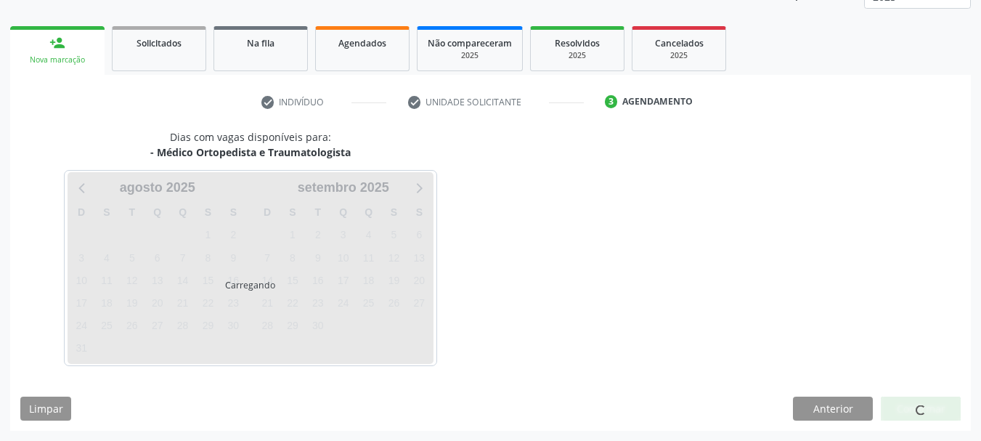
scroll to position [191, 0]
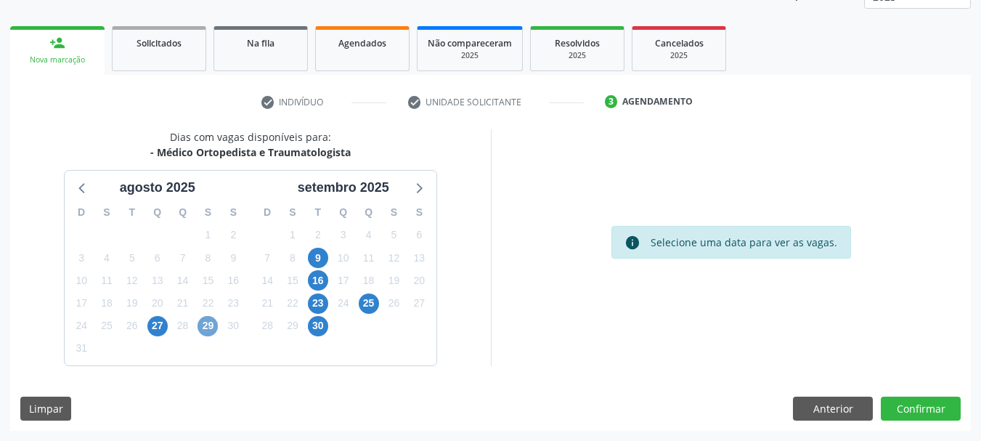
click at [202, 335] on span "29" at bounding box center [207, 326] width 20 height 20
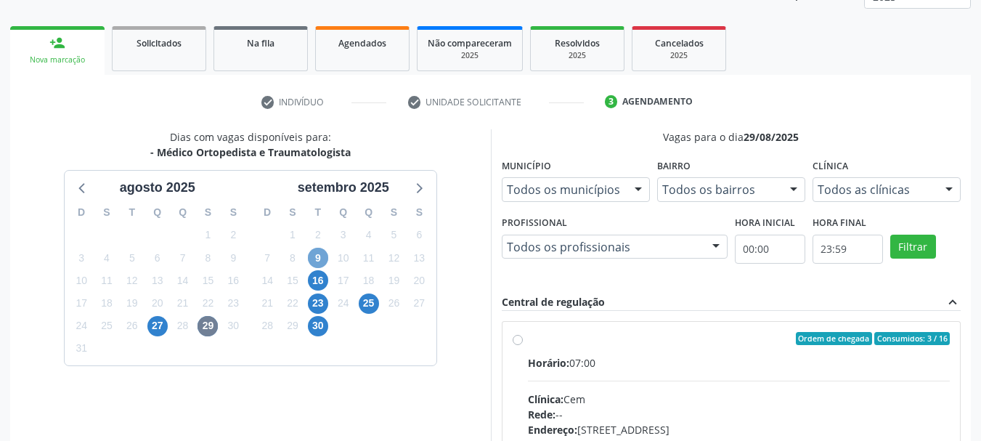
click at [315, 255] on span "9" at bounding box center [318, 258] width 20 height 20
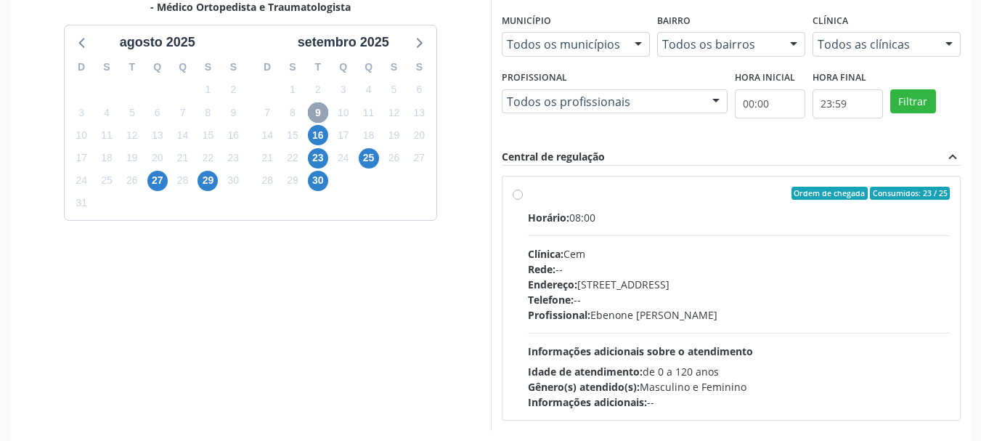
scroll to position [401, 0]
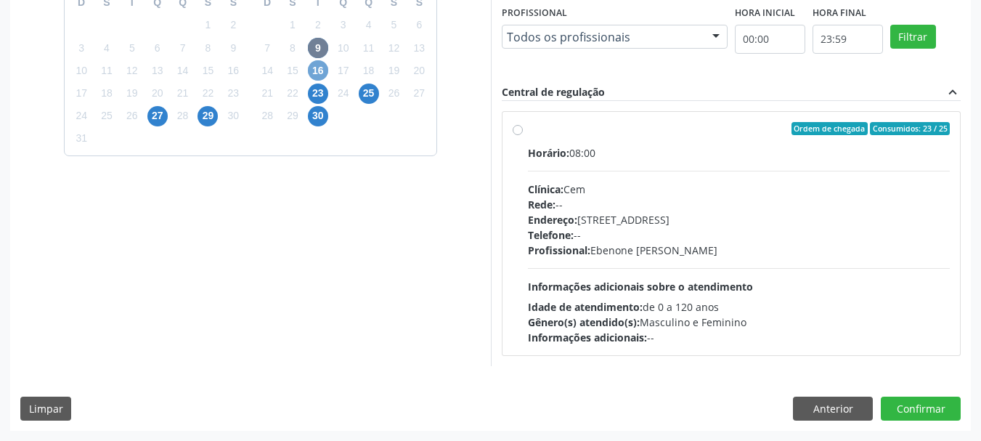
click at [314, 68] on span "16" at bounding box center [318, 70] width 20 height 20
click at [320, 99] on span "23" at bounding box center [318, 93] width 20 height 20
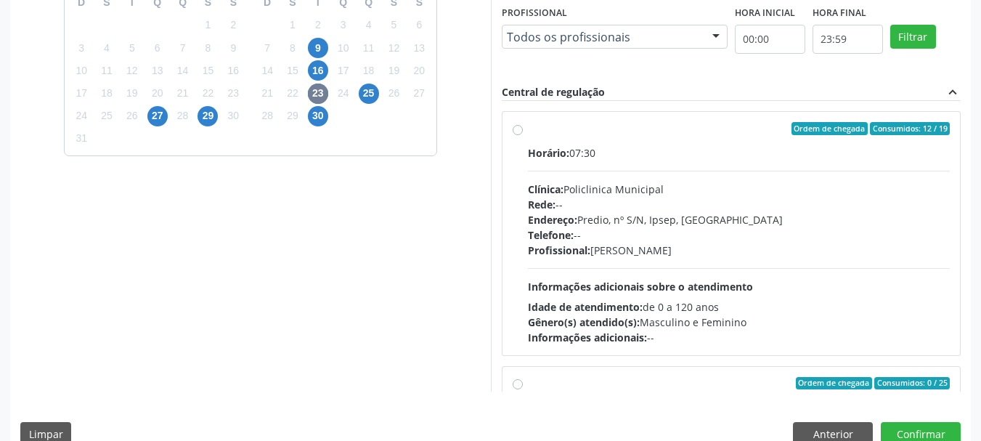
click at [716, 246] on div "Profissional: [PERSON_NAME]" at bounding box center [739, 249] width 423 height 15
click at [523, 135] on input "Ordem de chegada Consumidos: 12 / 19 Horário: 07:30 Clínica: Policlinica Munici…" at bounding box center [518, 128] width 10 height 13
radio input "true"
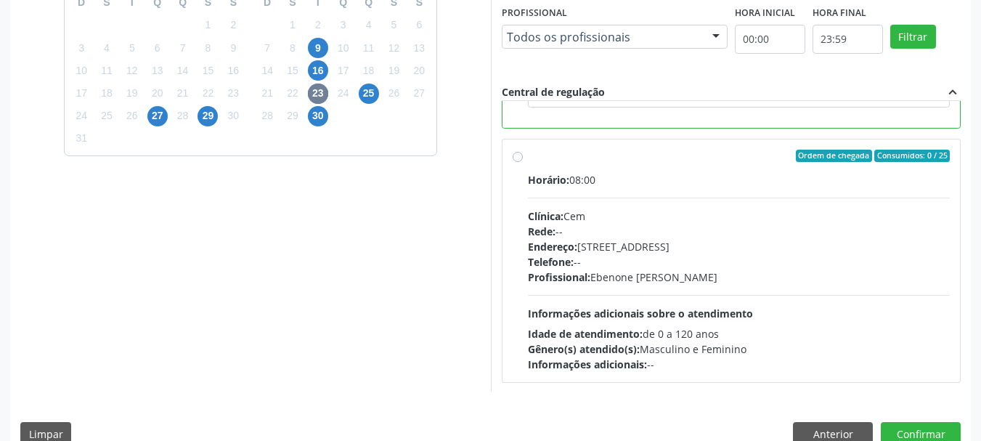
scroll to position [327, 0]
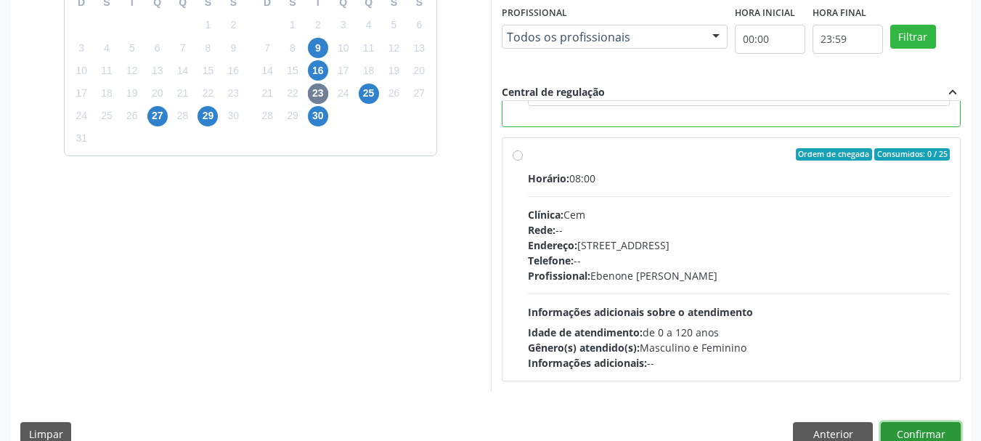
click at [939, 434] on button "Confirmar" at bounding box center [921, 434] width 80 height 25
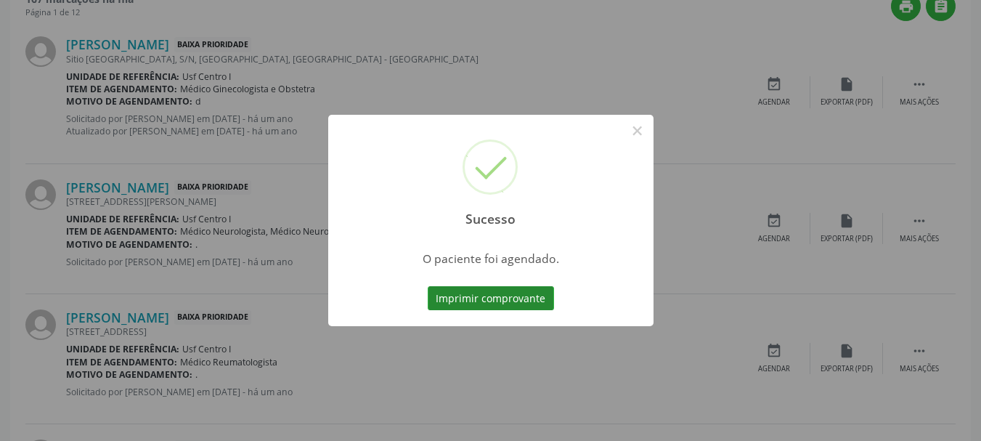
scroll to position [38, 0]
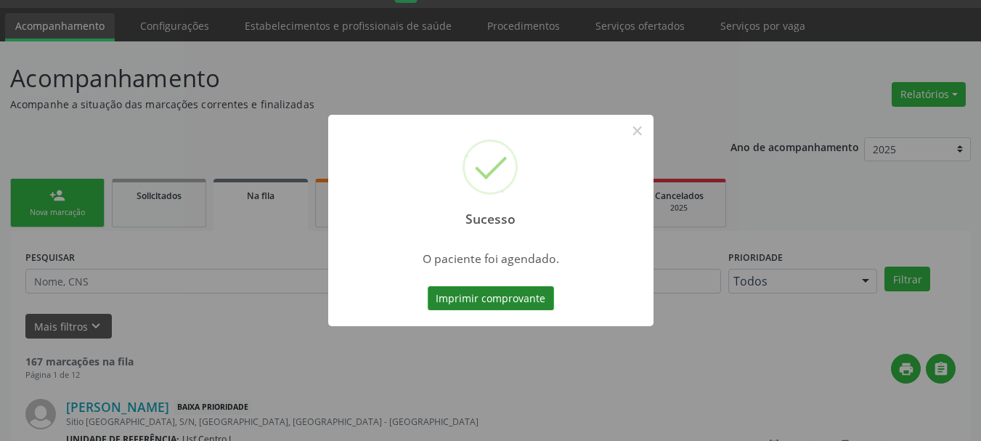
click at [476, 301] on button "Imprimir comprovante" at bounding box center [491, 298] width 126 height 25
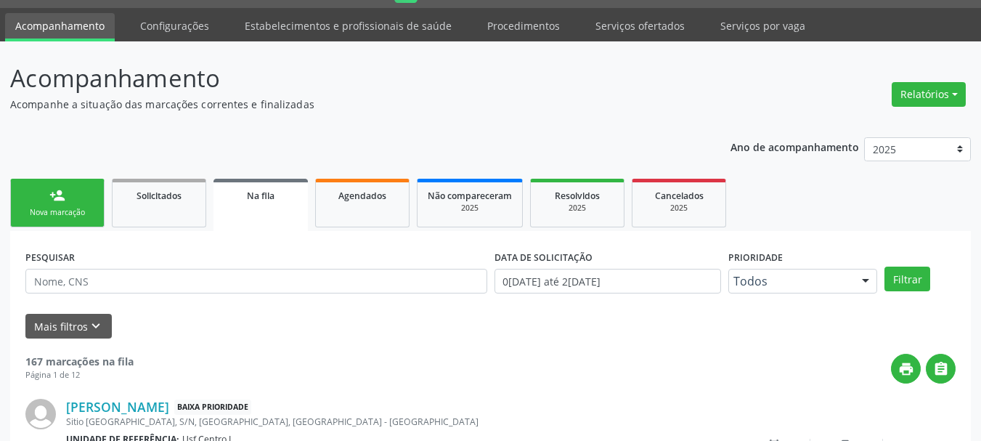
click at [75, 205] on link "person_add Nova marcação" at bounding box center [57, 203] width 94 height 49
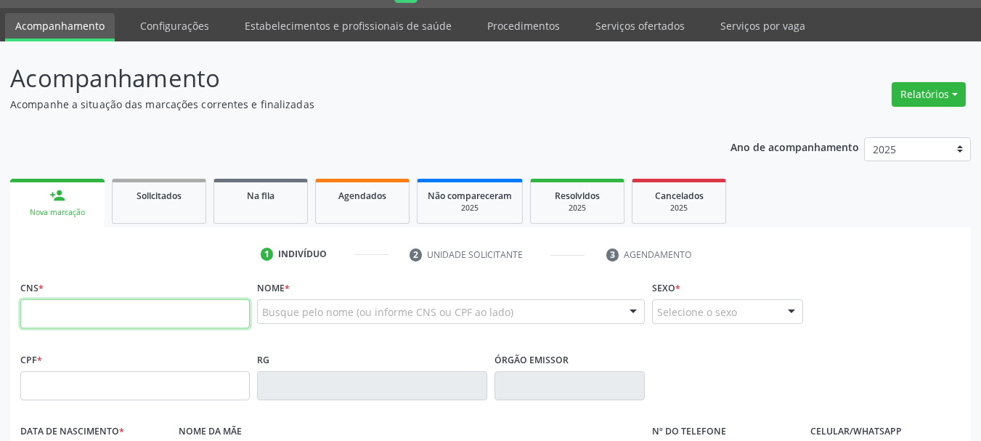
click at [57, 314] on input "text" at bounding box center [134, 313] width 229 height 29
type input "898 0039 1461 9904"
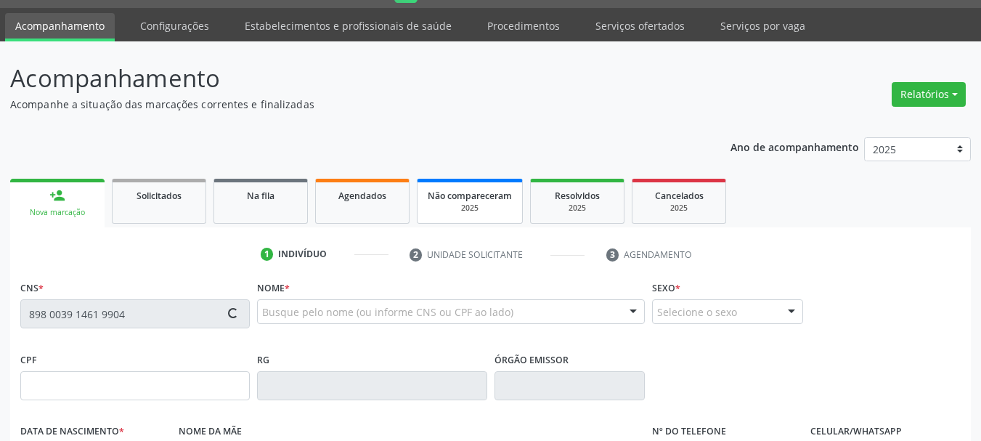
type input "091.534.234-02"
type input "0[DATE]"
type input "[PERSON_NAME]"
type input "[PHONE_NUMBER]"
type input "011.575.684-16"
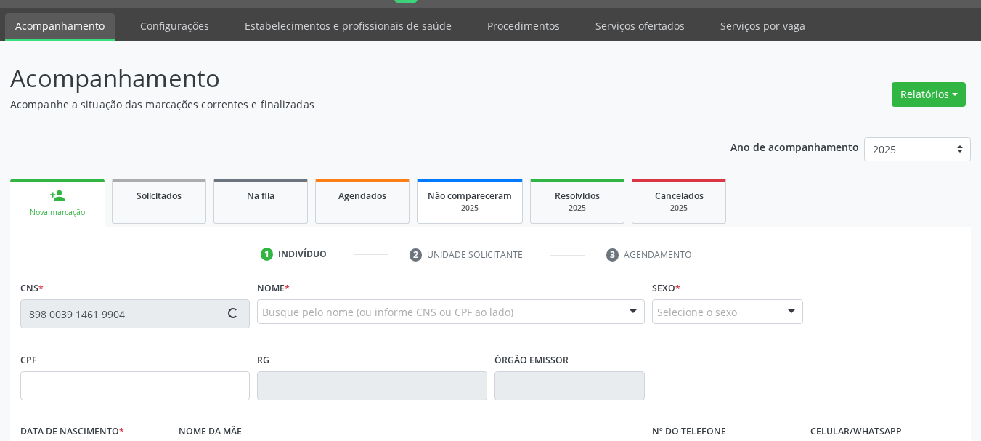
type input "S/N"
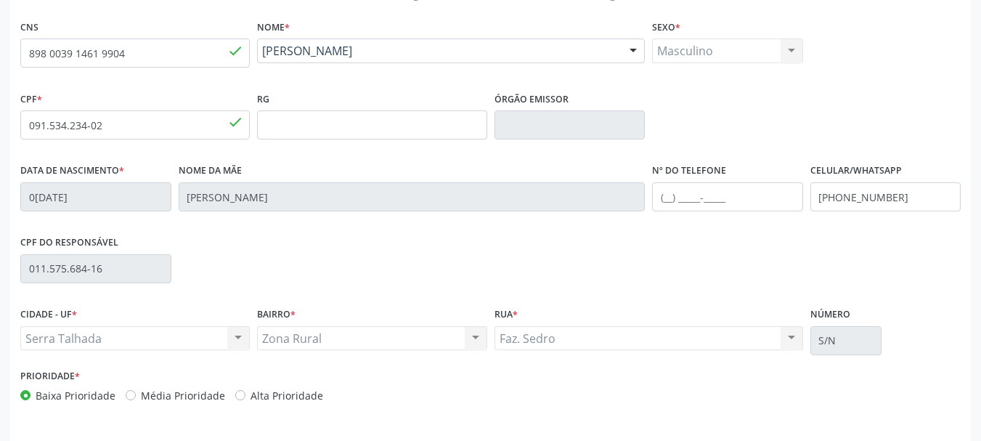
scroll to position [329, 0]
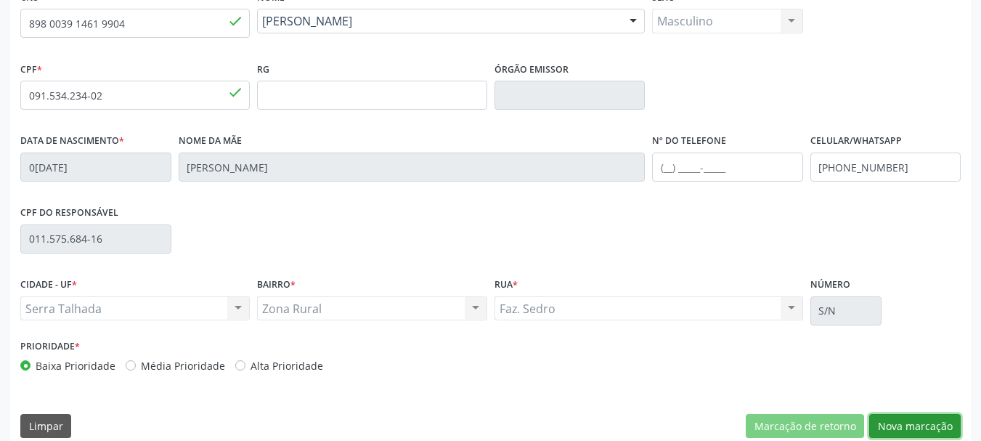
click at [916, 428] on button "Nova marcação" at bounding box center [914, 426] width 91 height 25
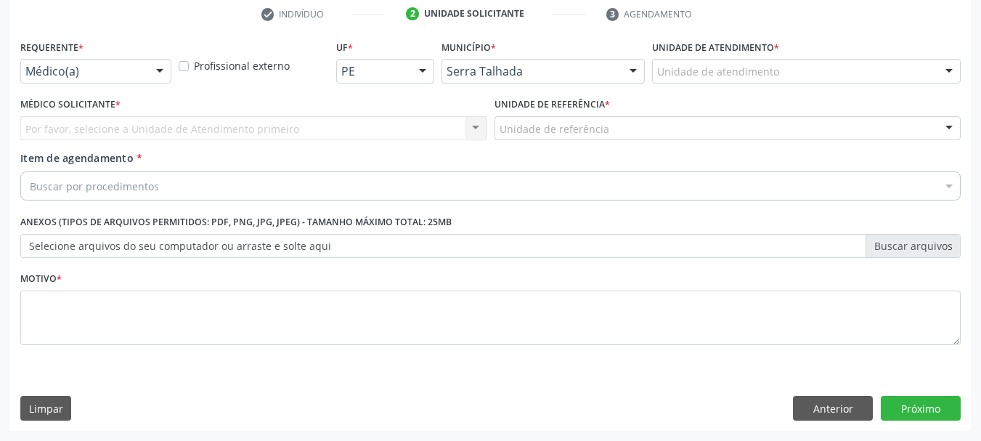
click at [90, 61] on div "Médico(a)" at bounding box center [95, 71] width 151 height 25
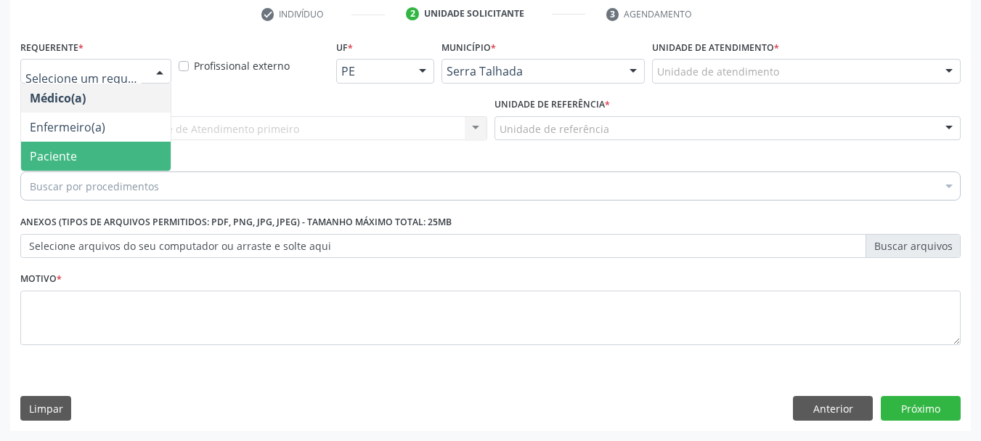
click at [77, 163] on span "Paciente" at bounding box center [96, 156] width 150 height 29
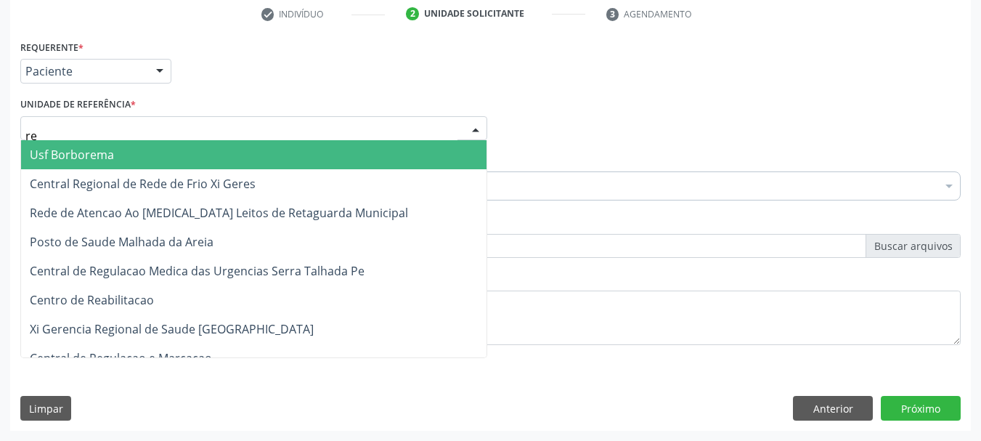
type input "rea"
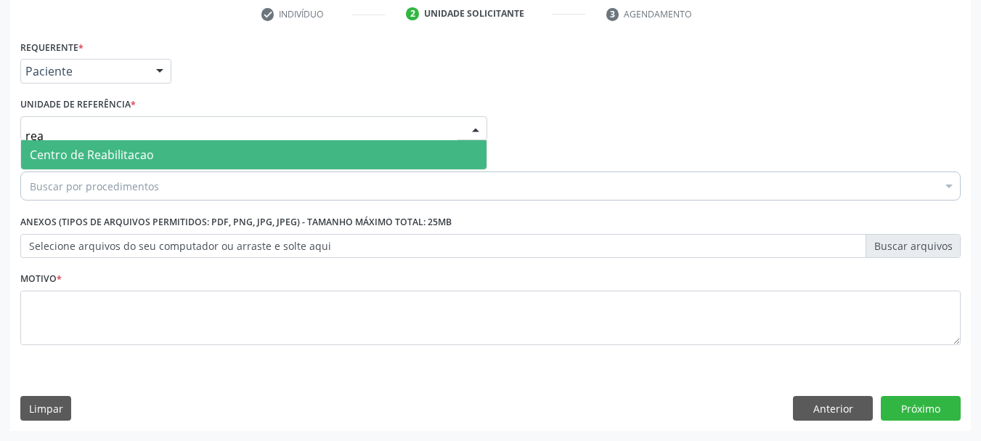
click at [90, 161] on span "Centro de Reabilitacao" at bounding box center [92, 155] width 124 height 16
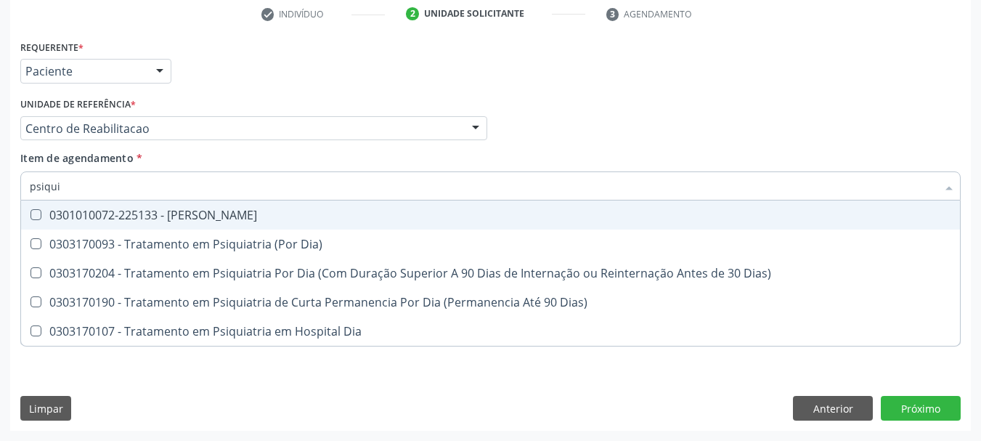
type input "psiquia"
click at [135, 209] on div "0301010072-225133 - [PERSON_NAME]" at bounding box center [490, 215] width 921 height 12
checkbox Psiquiatra "true"
click at [364, 92] on div "Requerente * Paciente Médico(a) Enfermeiro(a) Paciente Nenhum resultado encontr…" at bounding box center [490, 64] width 947 height 57
checkbox Dia\) "true"
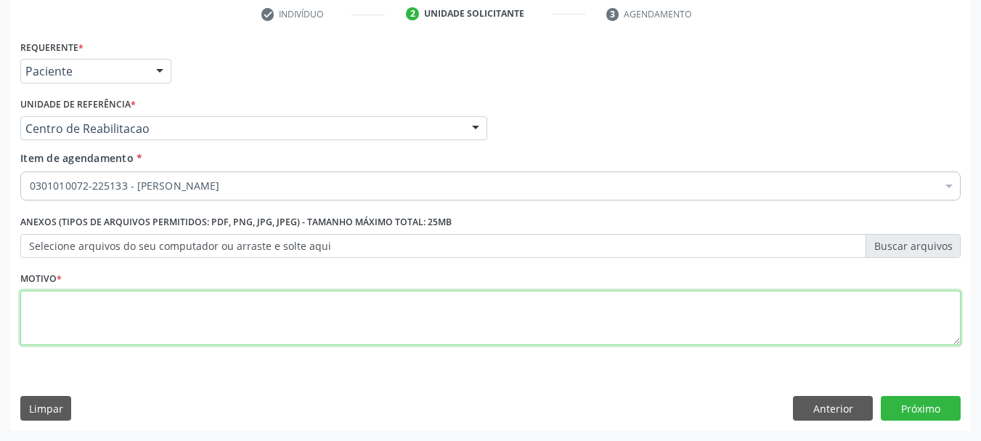
click at [46, 322] on textarea at bounding box center [490, 317] width 940 height 55
type textarea "s"
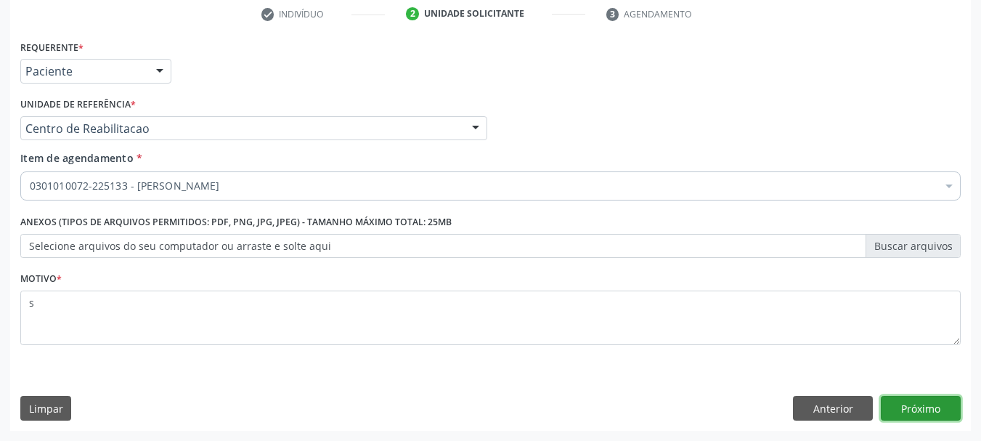
click at [888, 405] on button "Próximo" at bounding box center [921, 408] width 80 height 25
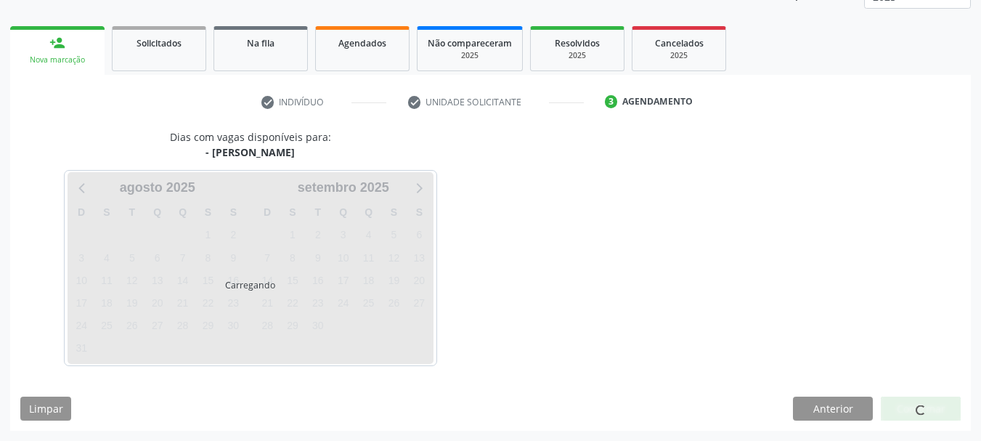
scroll to position [191, 0]
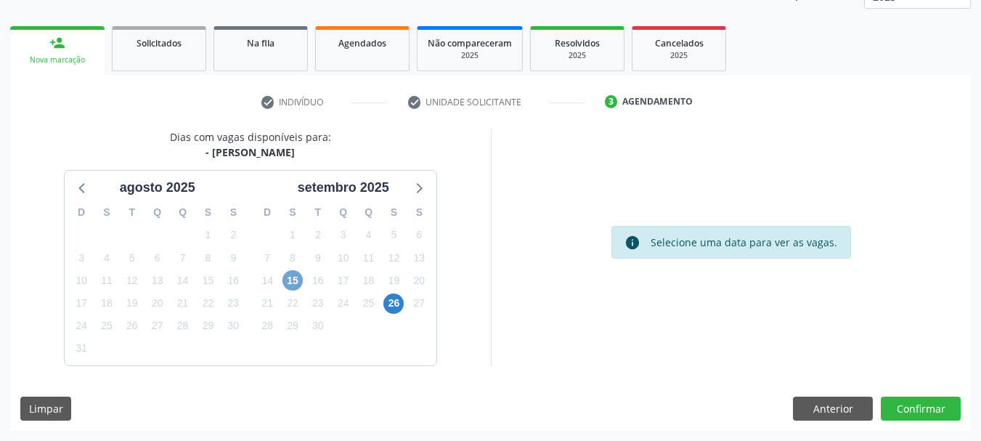
click at [291, 277] on span "15" at bounding box center [292, 280] width 20 height 20
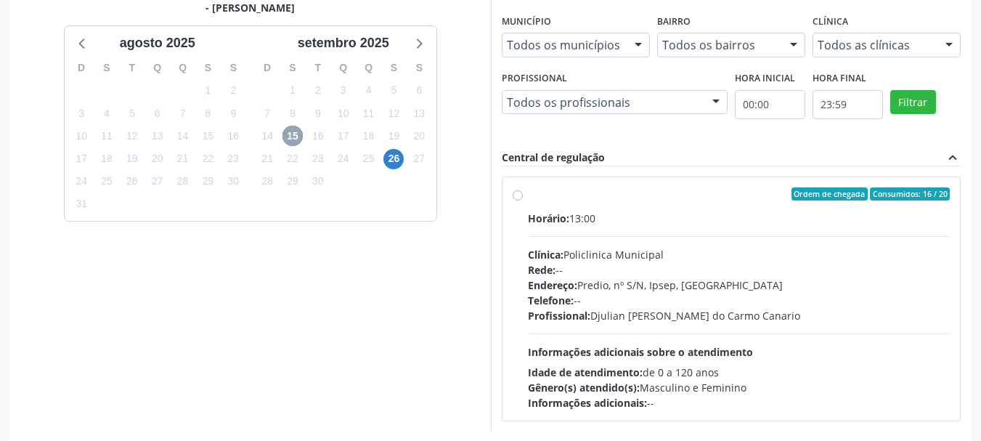
scroll to position [336, 0]
click at [389, 158] on span "26" at bounding box center [393, 158] width 20 height 20
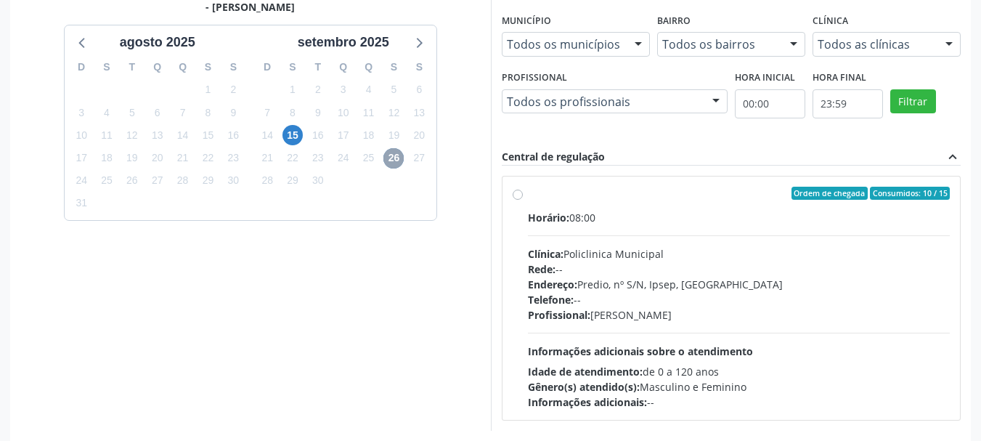
scroll to position [401, 0]
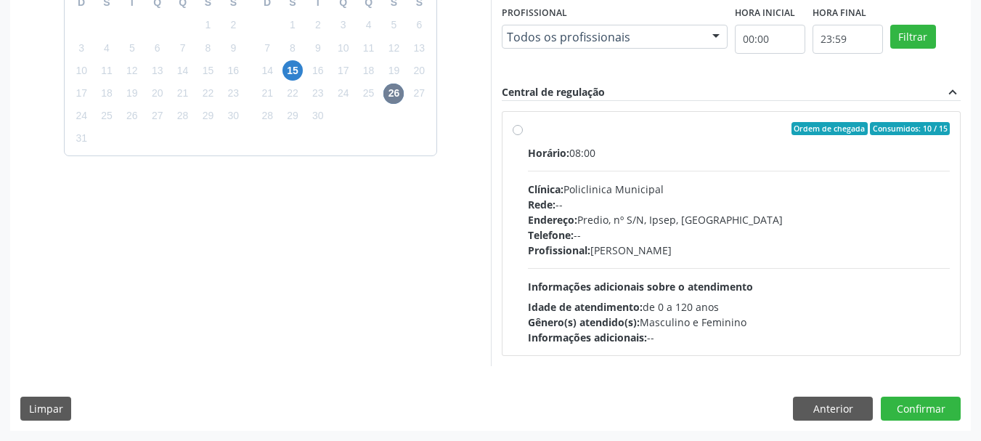
click at [742, 245] on div "Profissional: [PERSON_NAME]" at bounding box center [739, 249] width 423 height 15
click at [523, 135] on input "Ordem de chegada Consumidos: 10 / 15 Horário: 08:00 Clínica: Policlinica Munici…" at bounding box center [518, 128] width 10 height 13
radio input "true"
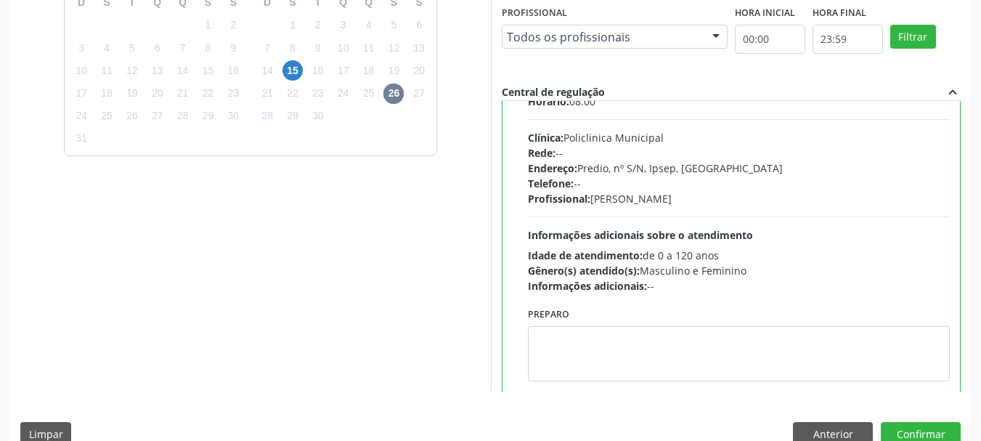
scroll to position [72, 0]
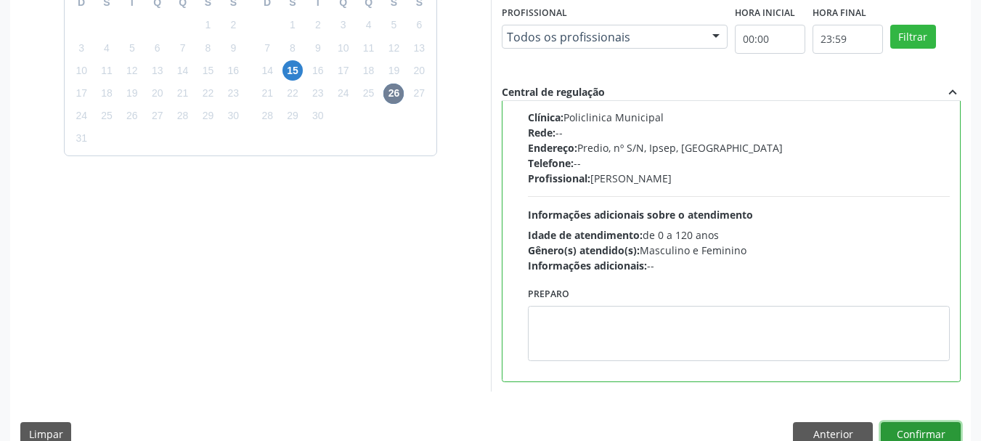
click at [937, 431] on button "Confirmar" at bounding box center [921, 434] width 80 height 25
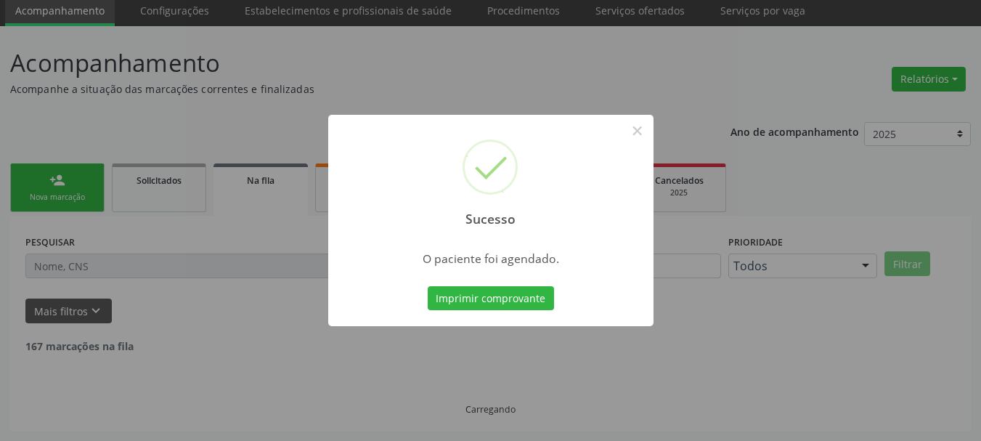
scroll to position [38, 0]
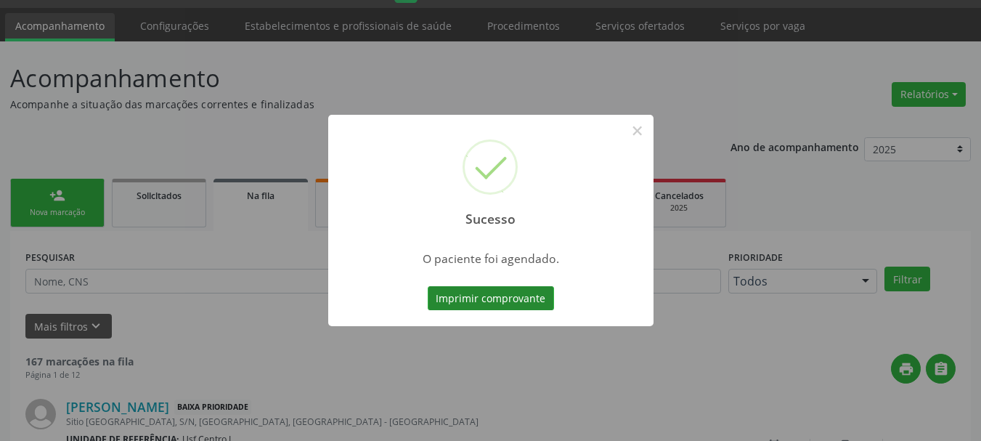
click at [522, 296] on button "Imprimir comprovante" at bounding box center [491, 298] width 126 height 25
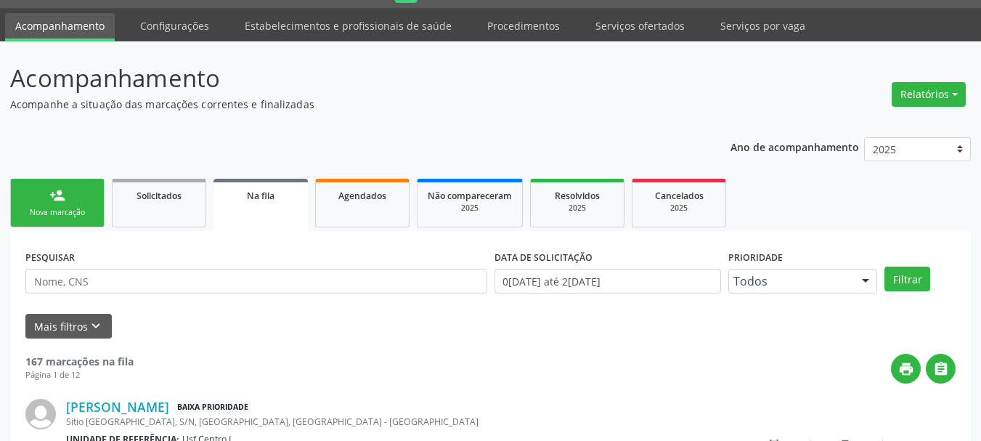
click at [73, 205] on link "person_add Nova marcação" at bounding box center [57, 203] width 94 height 49
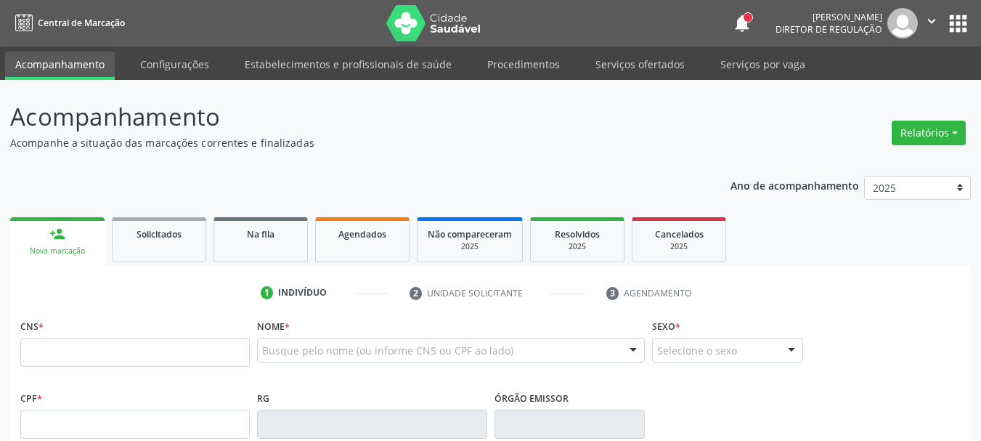
click at [92, 338] on input "text" at bounding box center [134, 352] width 229 height 29
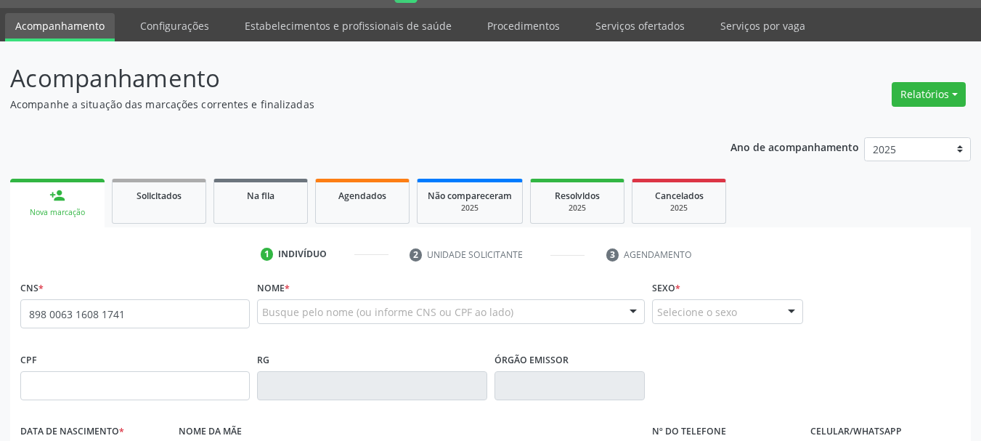
type input "898 0063 1608 1741"
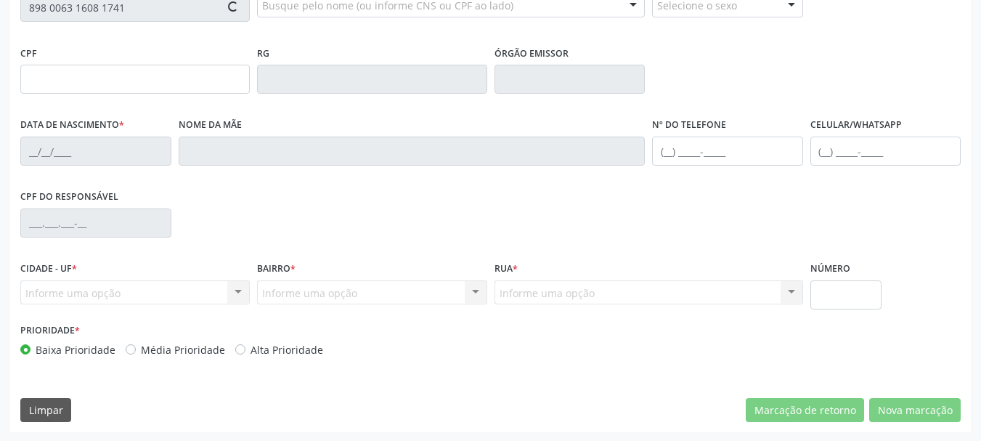
scroll to position [346, 0]
type input "184.073.064-10"
type input "07/01/2023"
type input "Elaine Regina de Andrada Morato"
type input "[PHONE_NUMBER]"
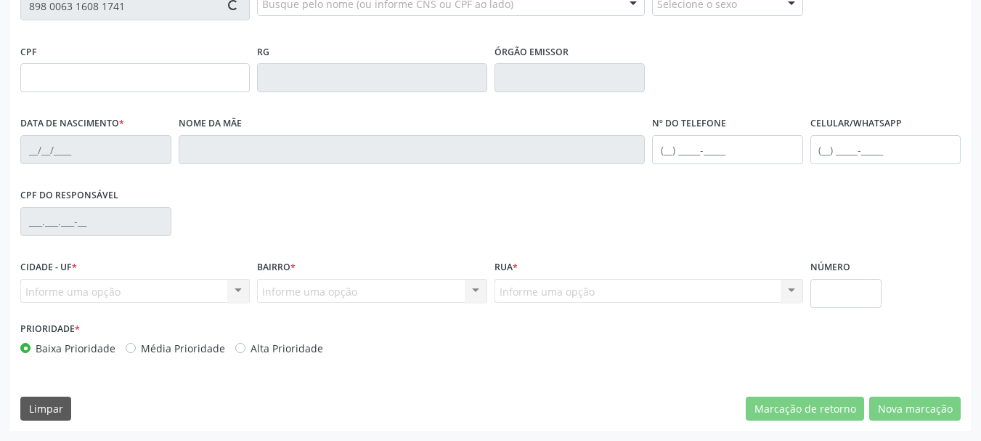
type input "183"
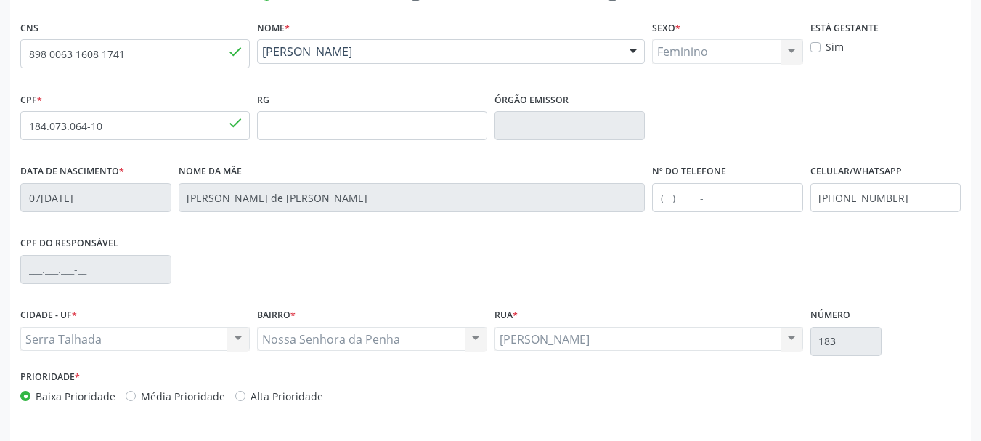
scroll to position [274, 0]
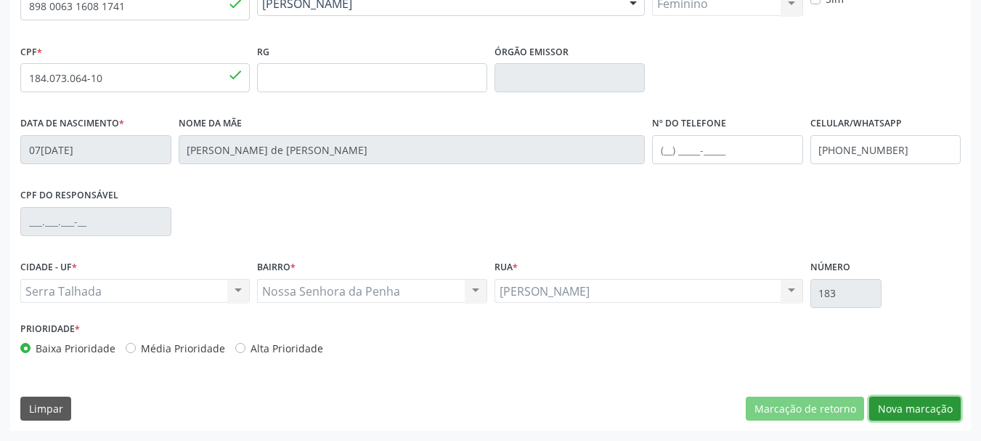
click at [919, 415] on button "Nova marcação" at bounding box center [914, 408] width 91 height 25
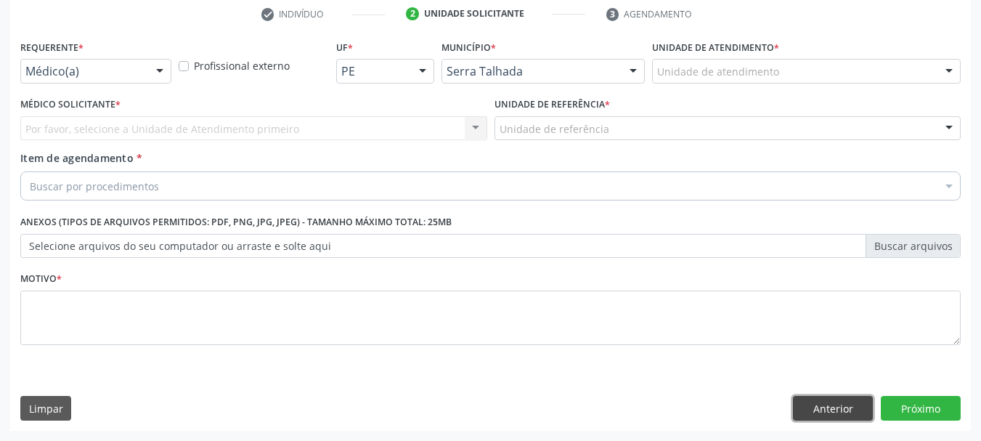
click at [831, 410] on button "Anterior" at bounding box center [833, 408] width 80 height 25
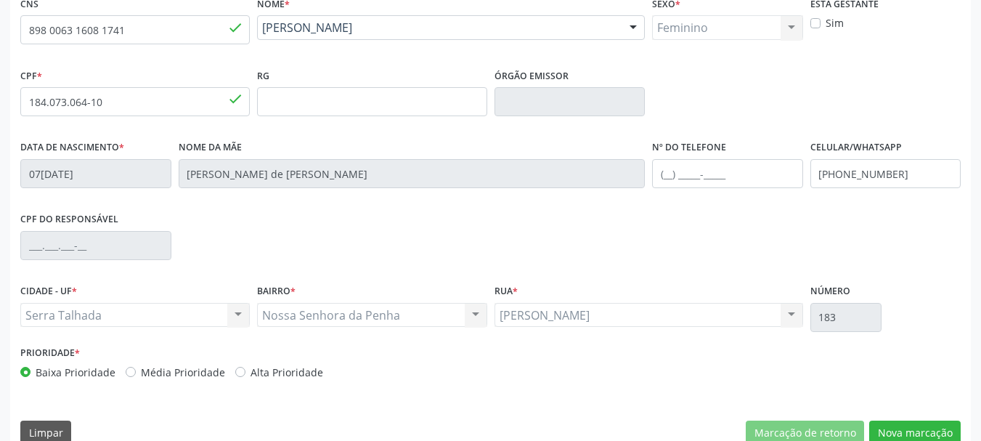
scroll to position [346, 0]
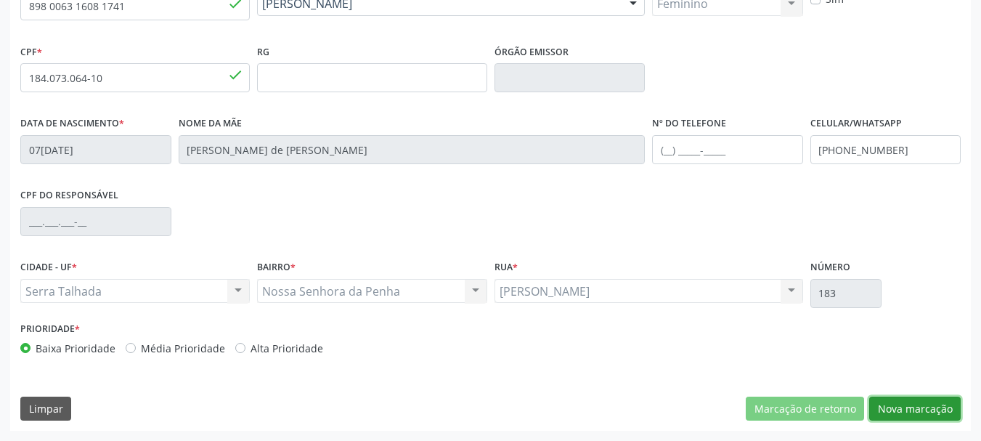
click at [918, 408] on button "Nova marcação" at bounding box center [914, 408] width 91 height 25
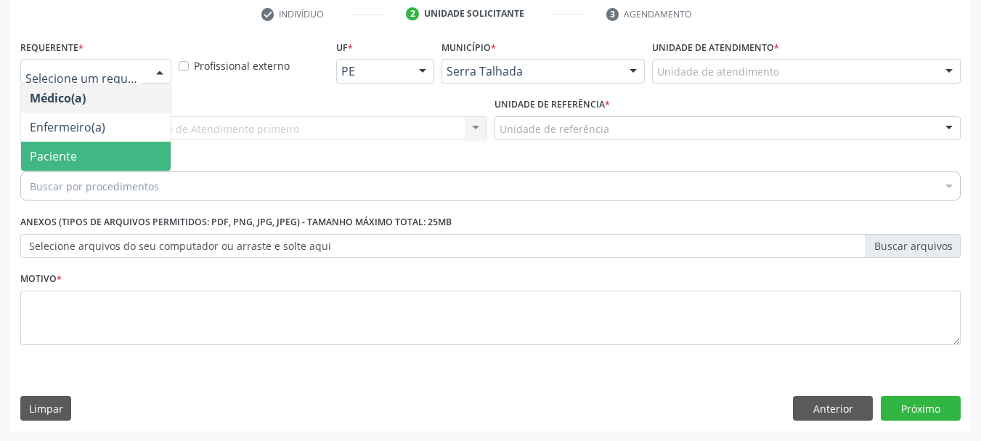
click at [100, 162] on span "Paciente" at bounding box center [96, 156] width 150 height 29
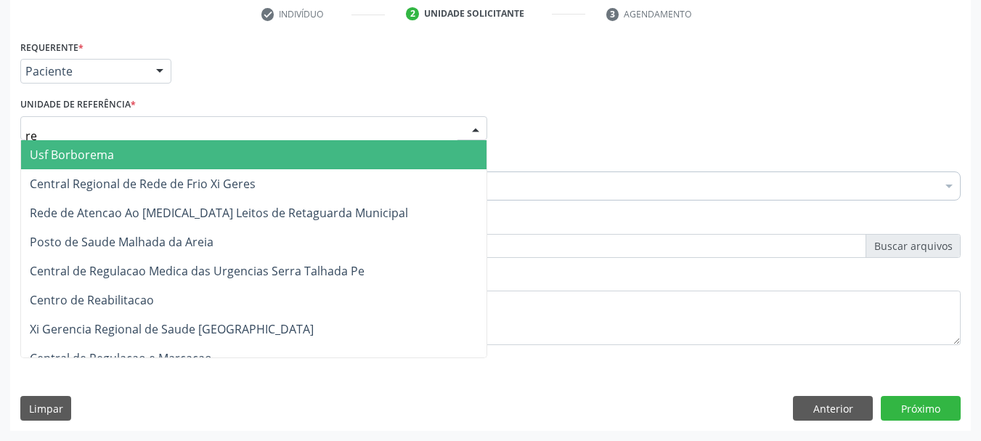
type input "rea"
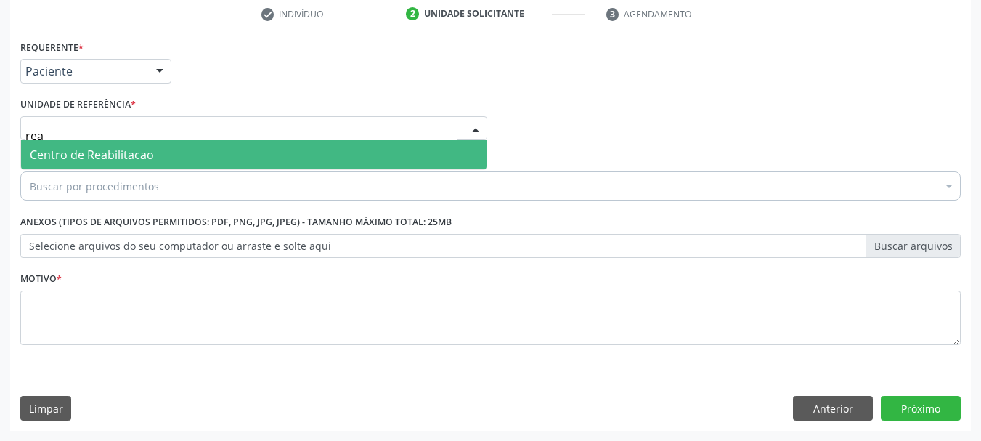
click at [89, 153] on span "Centro de Reabilitacao" at bounding box center [92, 155] width 124 height 16
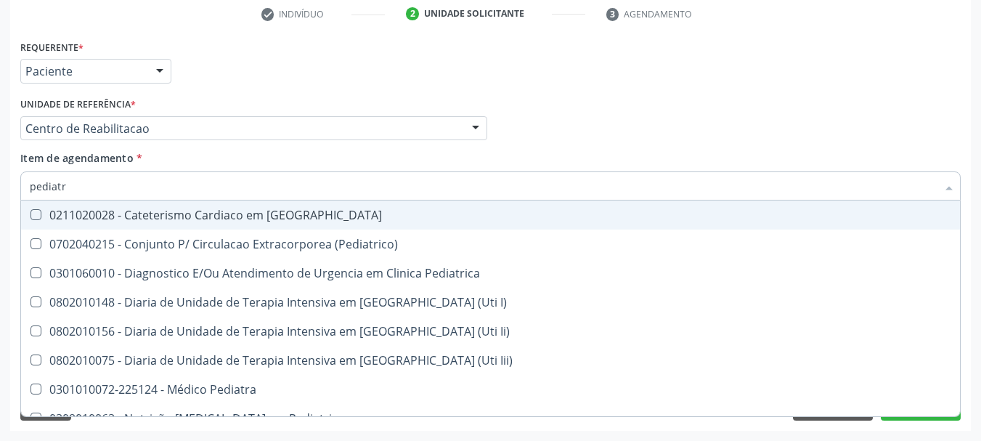
type input "pediatra"
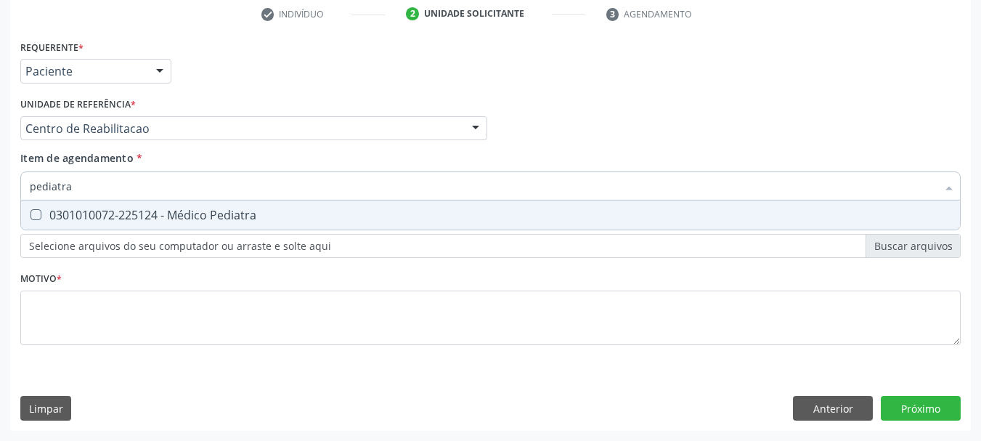
click at [76, 229] on span "0301010072-225124 - Médico Pediatra" at bounding box center [490, 214] width 939 height 29
checkbox Pediatra "true"
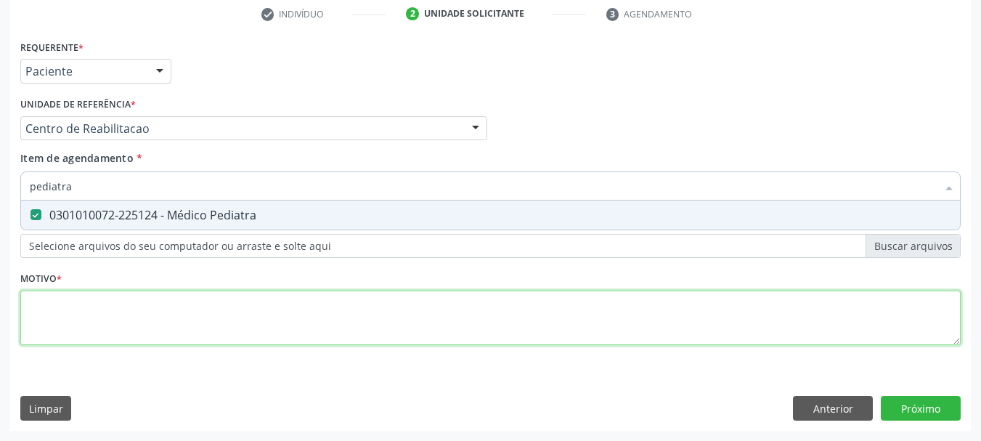
click at [74, 292] on div "Requerente * Paciente Médico(a) Enfermeiro(a) Paciente Nenhum resultado encontr…" at bounding box center [490, 200] width 940 height 329
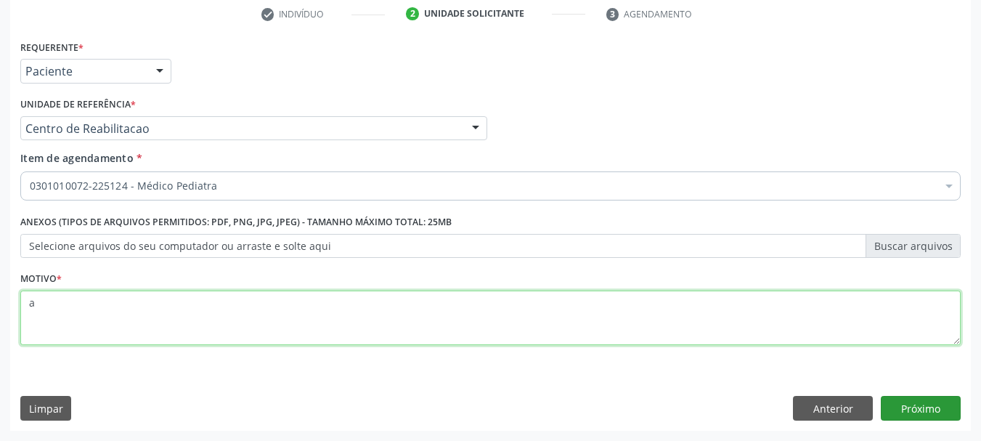
type textarea "a"
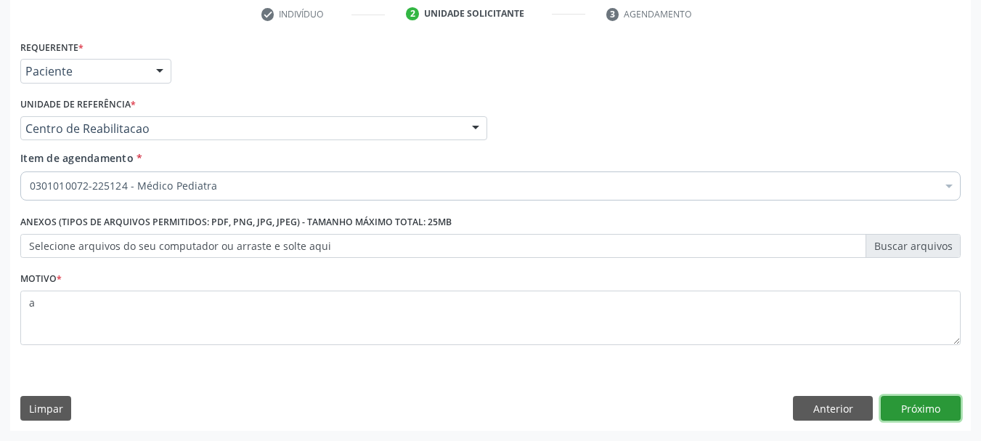
click at [950, 410] on button "Próximo" at bounding box center [921, 408] width 80 height 25
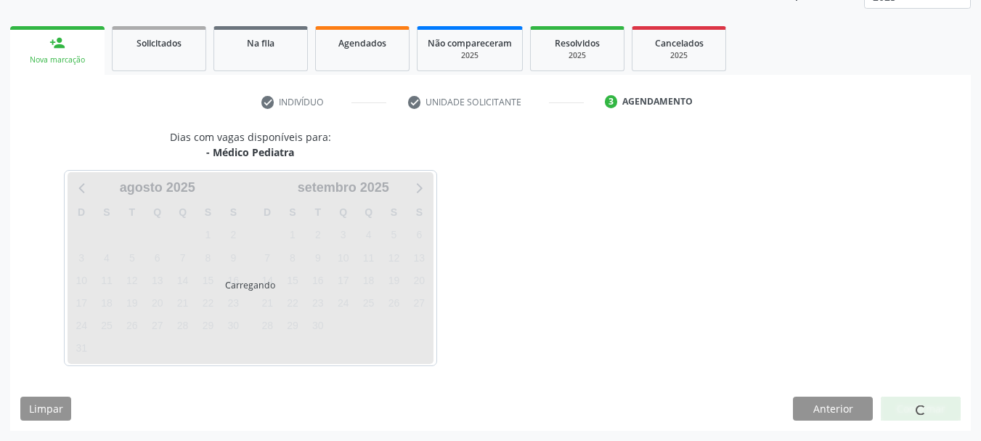
scroll to position [191, 0]
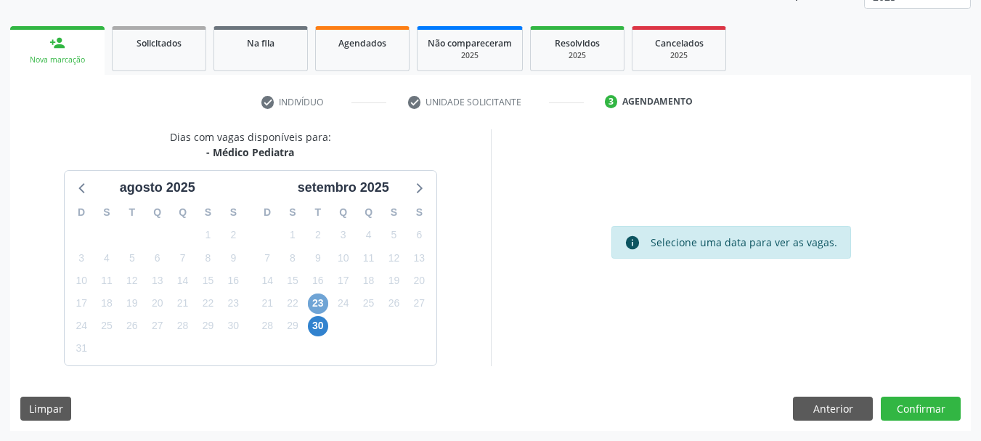
click at [317, 299] on span "23" at bounding box center [318, 303] width 20 height 20
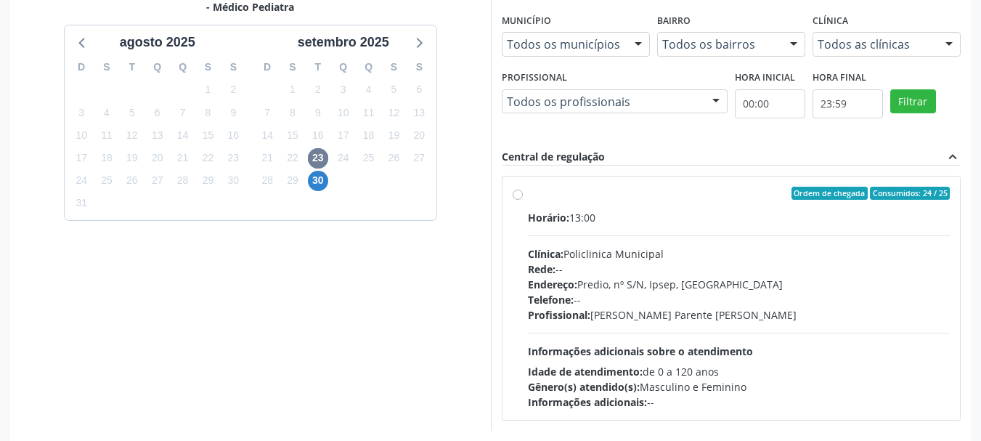
click at [603, 221] on div "Horário: 13:00" at bounding box center [739, 217] width 423 height 15
click at [523, 200] on input "Ordem de chegada Consumidos: 24 / 25 Horário: 13:00 Clínica: Policlinica Munici…" at bounding box center [518, 193] width 10 height 13
radio input "true"
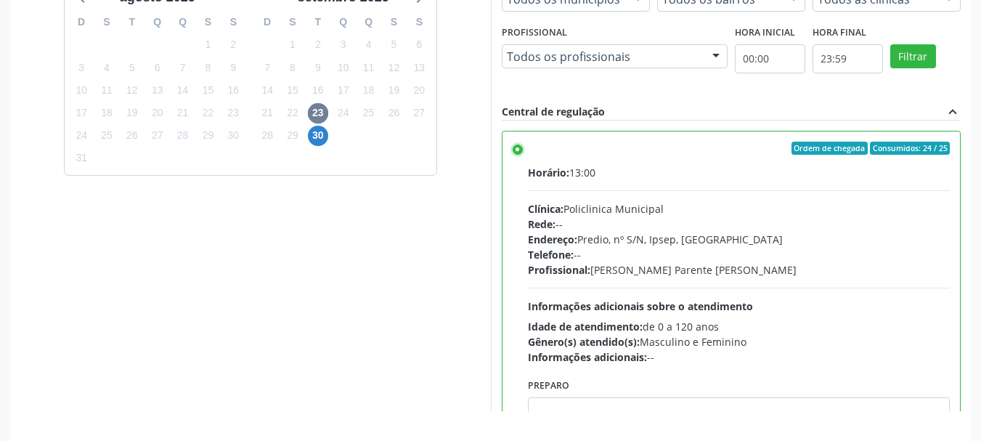
scroll to position [427, 0]
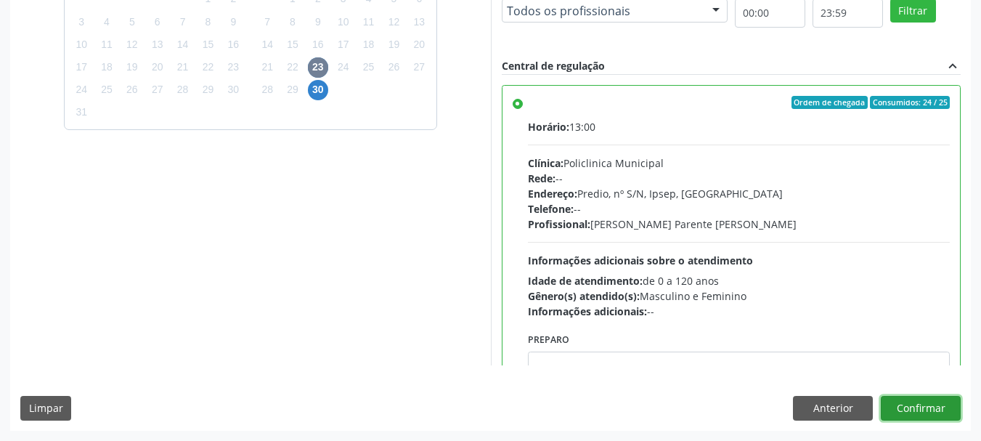
click at [923, 417] on button "Confirmar" at bounding box center [921, 408] width 80 height 25
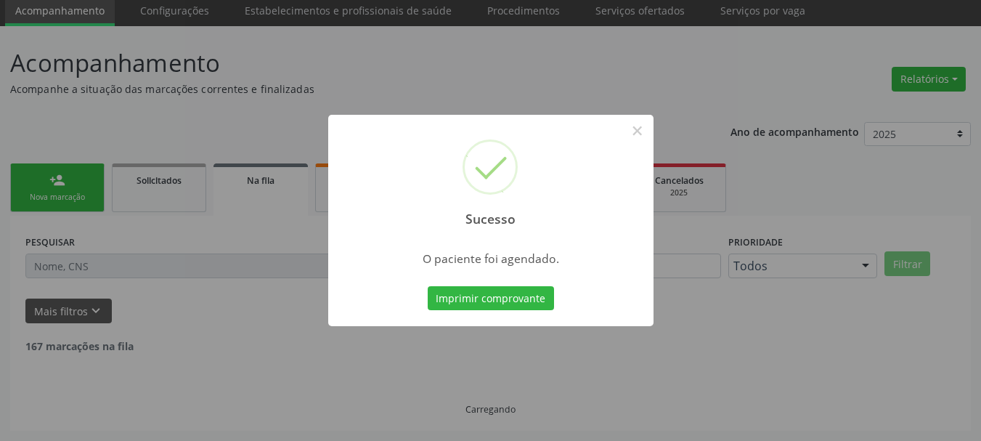
scroll to position [38, 0]
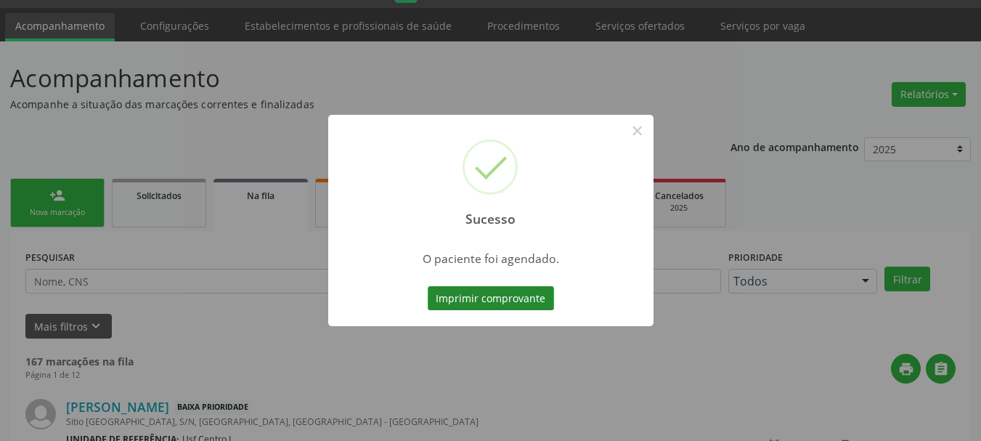
click at [470, 301] on button "Imprimir comprovante" at bounding box center [491, 298] width 126 height 25
